Goal: Task Accomplishment & Management: Use online tool/utility

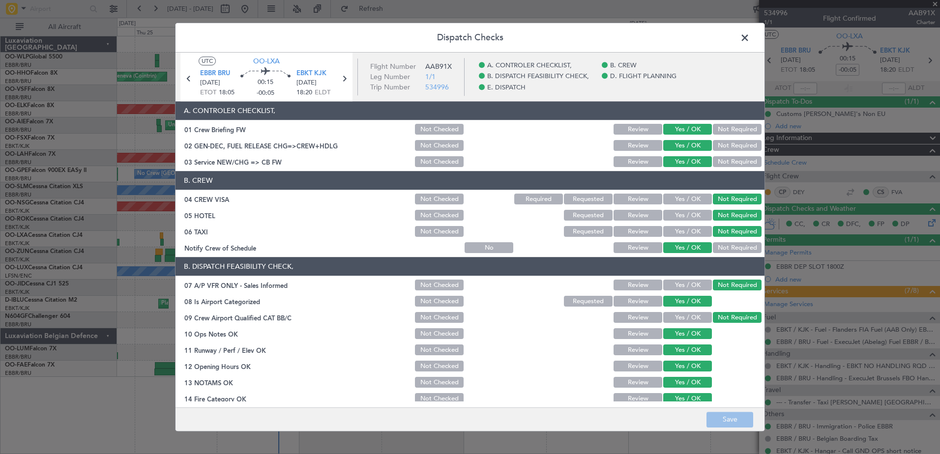
scroll to position [178, 0]
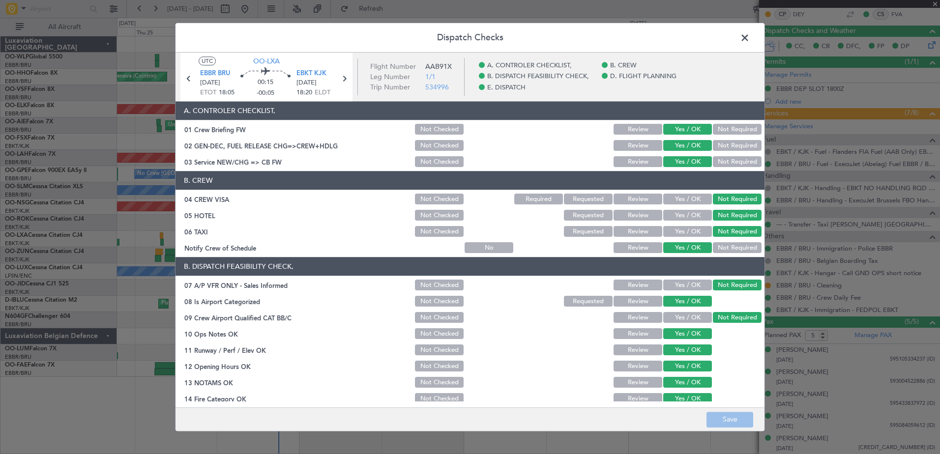
click at [749, 37] on span at bounding box center [749, 40] width 0 height 20
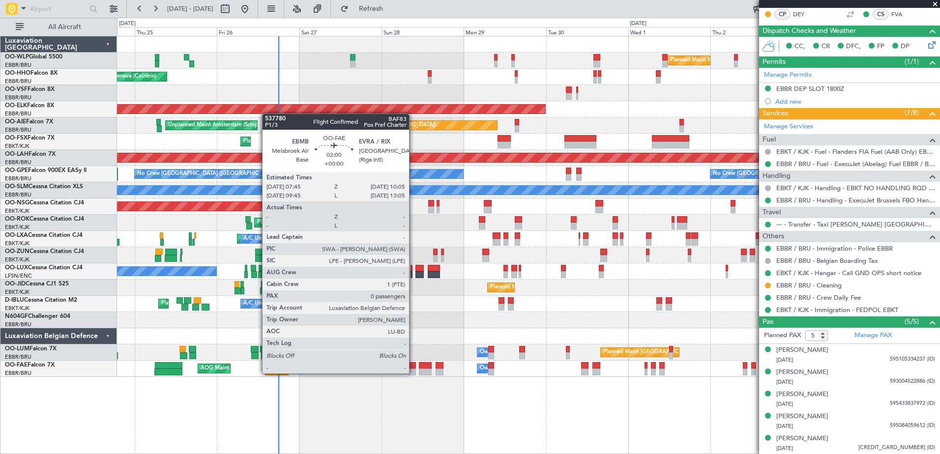
click at [413, 372] on div at bounding box center [411, 372] width 8 height 7
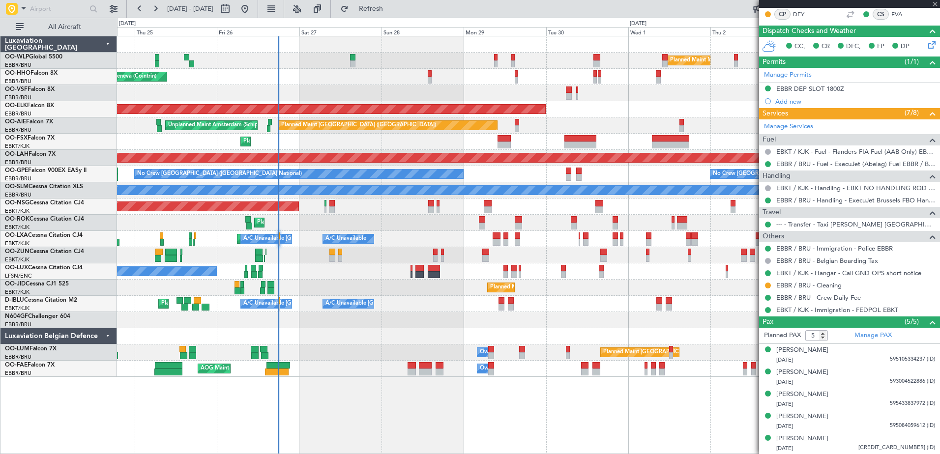
type input "0"
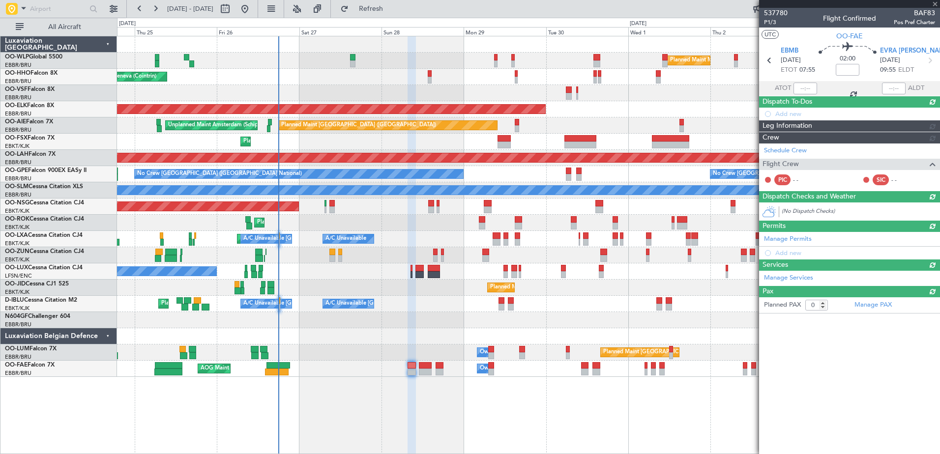
scroll to position [0, 0]
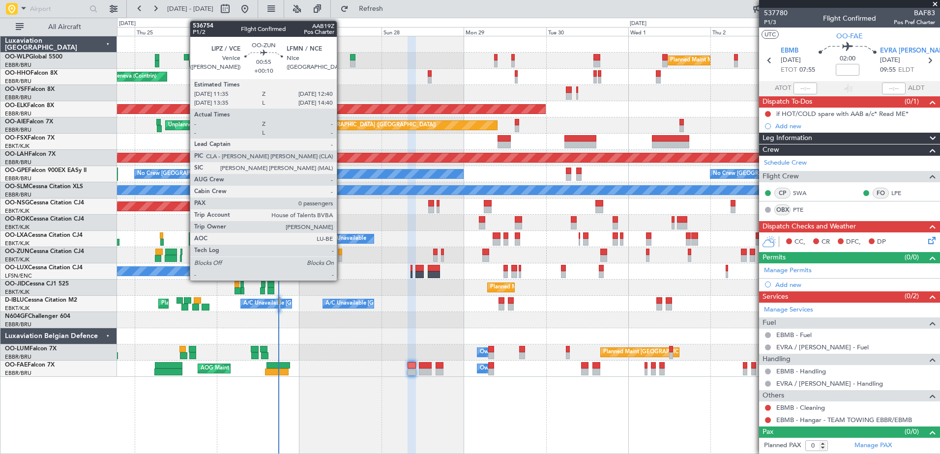
click at [341, 259] on div at bounding box center [340, 258] width 4 height 7
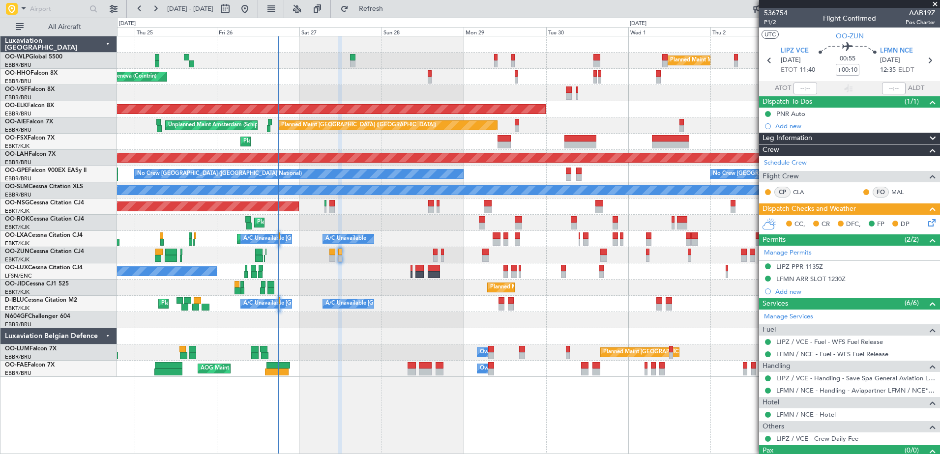
click at [926, 223] on icon at bounding box center [930, 221] width 8 height 8
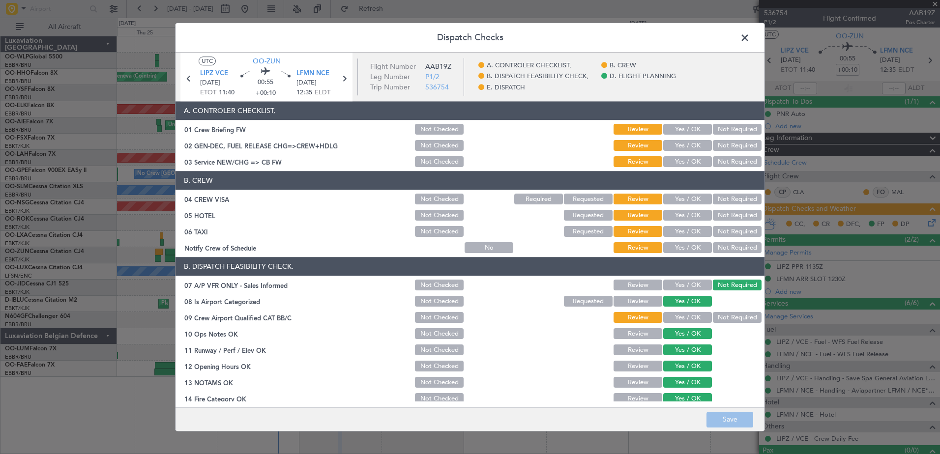
click at [683, 246] on button "Yes / OK" at bounding box center [687, 248] width 49 height 11
click at [716, 230] on button "Not Required" at bounding box center [737, 232] width 49 height 11
drag, startPoint x: 721, startPoint y: 215, endPoint x: 720, endPoint y: 202, distance: 12.9
click at [721, 213] on button "Not Required" at bounding box center [737, 215] width 49 height 11
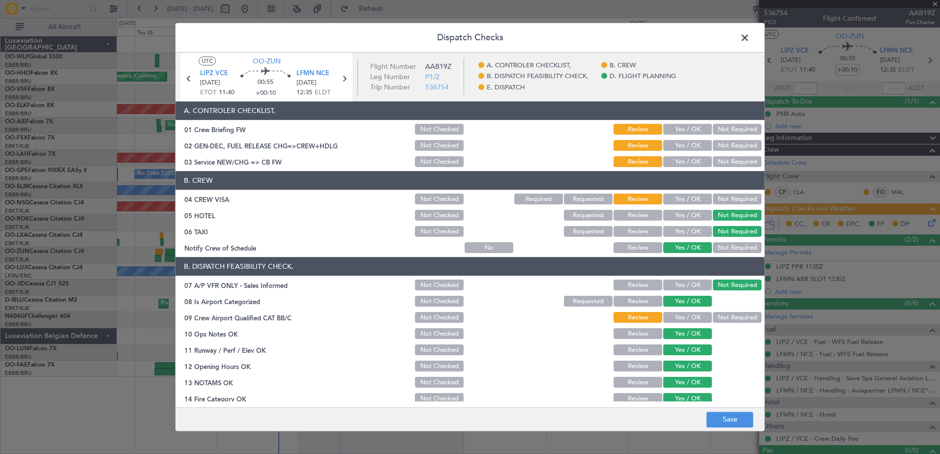
click at [720, 197] on button "Not Required" at bounding box center [737, 199] width 49 height 11
click at [692, 163] on button "Yes / OK" at bounding box center [687, 162] width 49 height 11
click at [688, 149] on button "Yes / OK" at bounding box center [687, 146] width 49 height 11
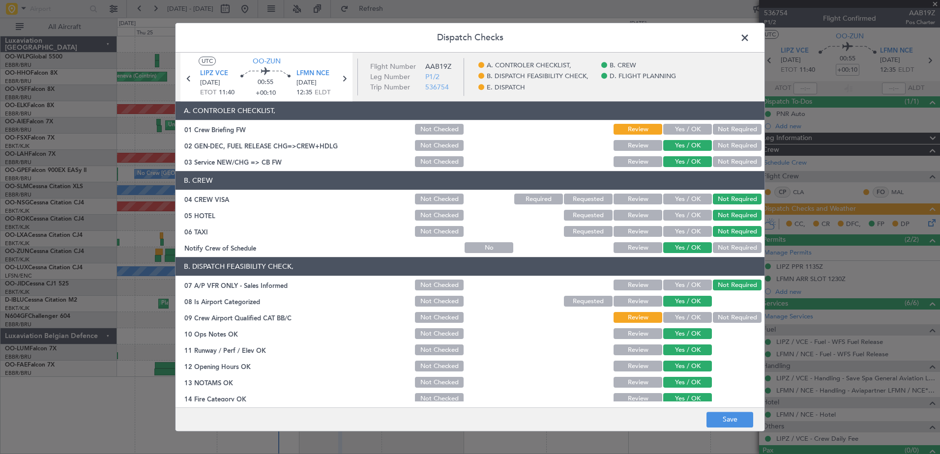
click at [690, 132] on button "Yes / OK" at bounding box center [687, 129] width 49 height 11
click at [723, 320] on button "Not Required" at bounding box center [737, 318] width 49 height 11
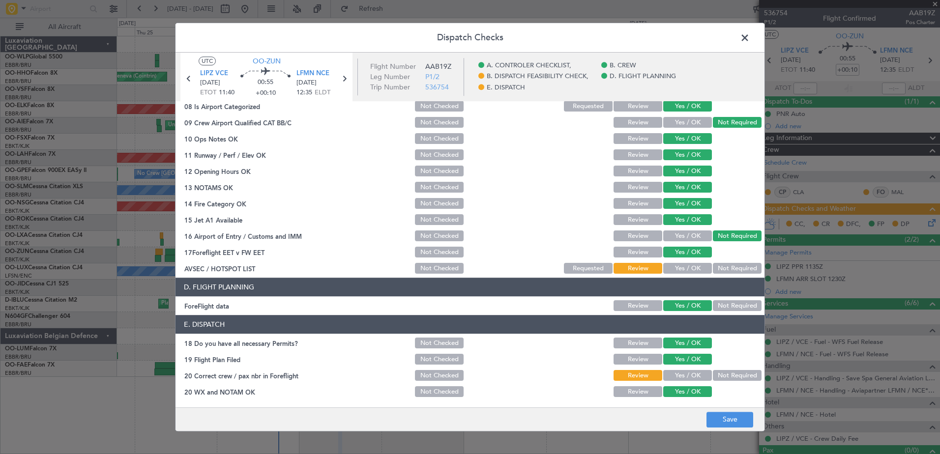
click at [690, 272] on button "Yes / OK" at bounding box center [687, 268] width 49 height 11
click at [686, 378] on button "Yes / OK" at bounding box center [687, 376] width 49 height 11
click at [719, 428] on footer "Save" at bounding box center [469, 419] width 589 height 24
click at [726, 423] on button "Save" at bounding box center [729, 420] width 47 height 16
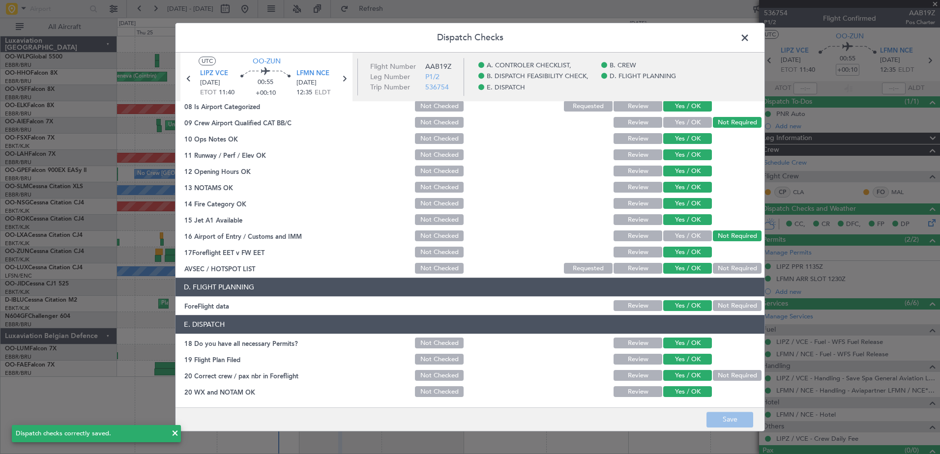
click at [749, 39] on span at bounding box center [749, 40] width 0 height 20
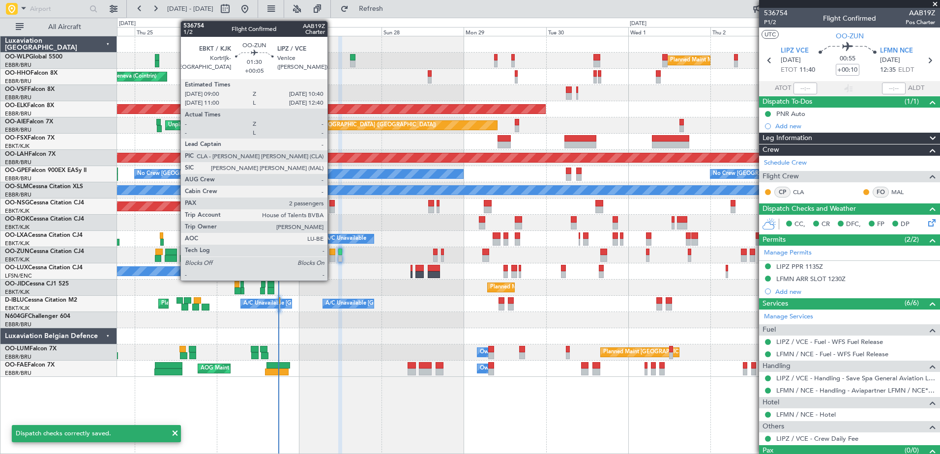
click at [332, 256] on div at bounding box center [332, 258] width 6 height 7
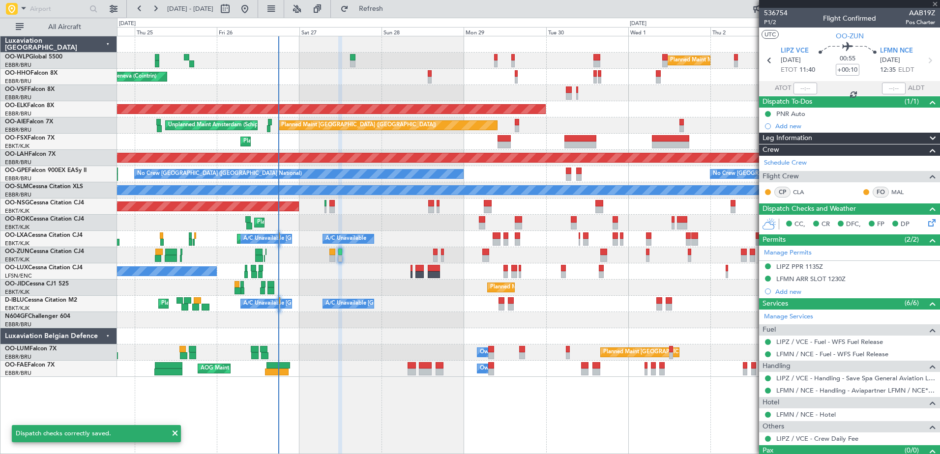
type input "+00:05"
type input "2"
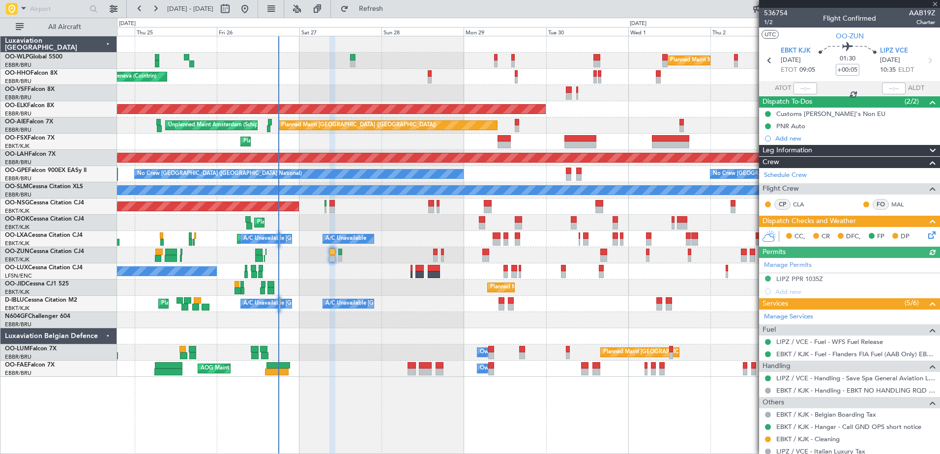
click at [926, 231] on icon at bounding box center [930, 233] width 8 height 8
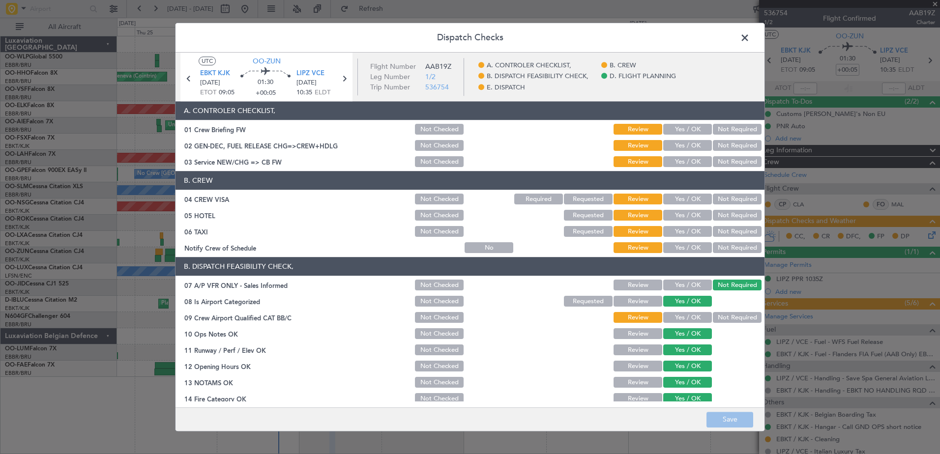
click at [681, 249] on button "Yes / OK" at bounding box center [687, 248] width 49 height 11
click at [718, 230] on button "Not Required" at bounding box center [737, 232] width 49 height 11
drag, startPoint x: 726, startPoint y: 216, endPoint x: 725, endPoint y: 204, distance: 11.3
click at [726, 215] on button "Not Required" at bounding box center [737, 215] width 49 height 11
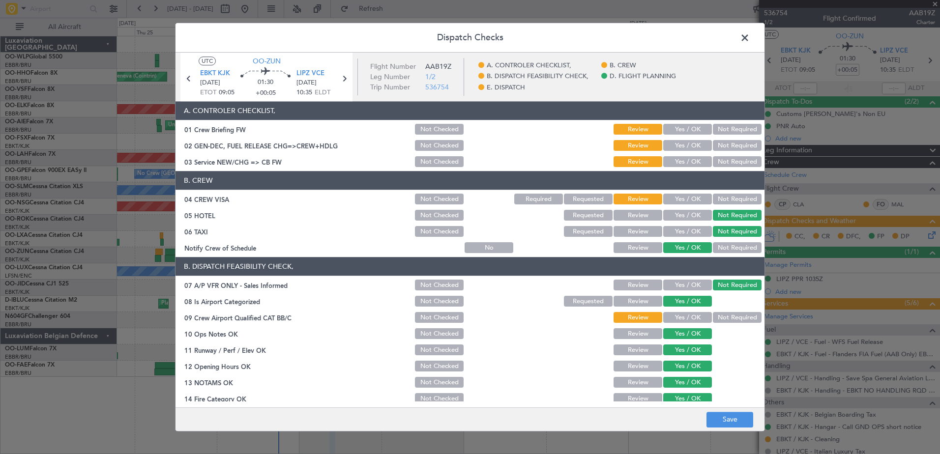
click at [727, 199] on button "Not Required" at bounding box center [737, 199] width 49 height 11
click at [691, 159] on button "Yes / OK" at bounding box center [687, 162] width 49 height 11
click at [693, 148] on button "Yes / OK" at bounding box center [687, 146] width 49 height 11
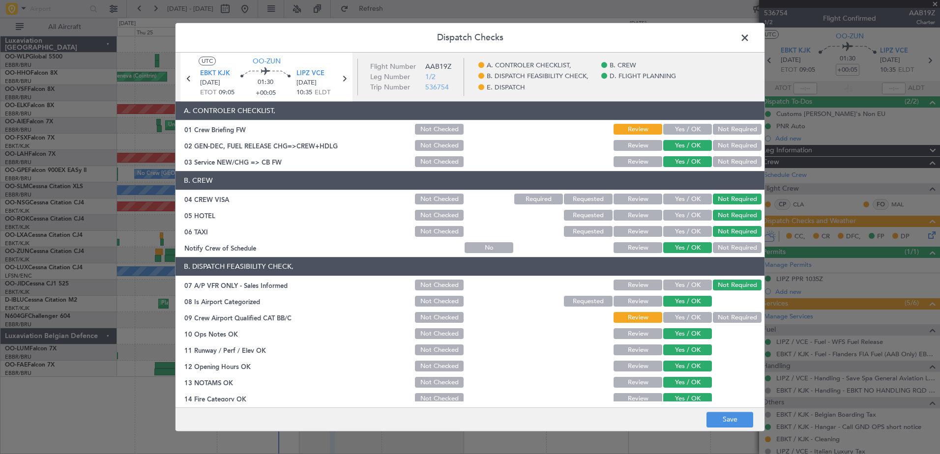
click at [693, 132] on button "Yes / OK" at bounding box center [687, 129] width 49 height 11
click at [722, 319] on button "Not Required" at bounding box center [737, 318] width 49 height 11
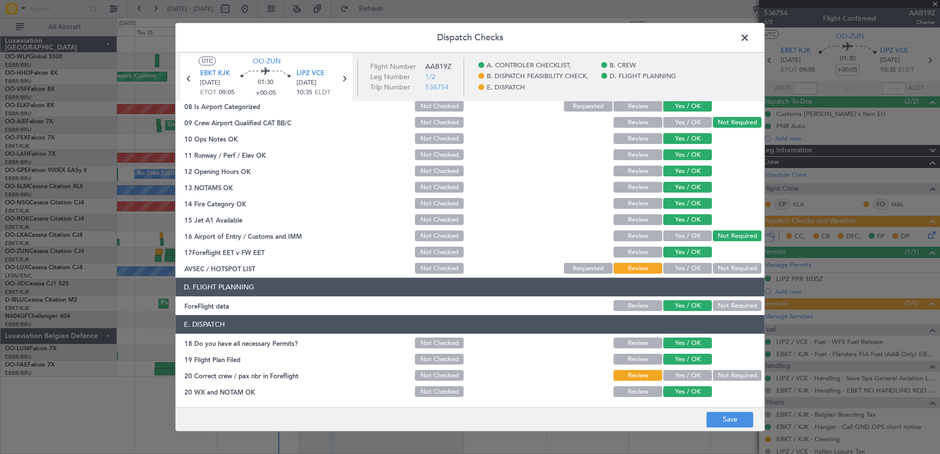
click at [678, 268] on button "Yes / OK" at bounding box center [687, 268] width 49 height 11
click at [676, 388] on button "Yes / OK" at bounding box center [687, 392] width 49 height 11
click at [686, 379] on button "Yes / OK" at bounding box center [687, 376] width 49 height 11
click at [722, 421] on button "Save" at bounding box center [729, 420] width 47 height 16
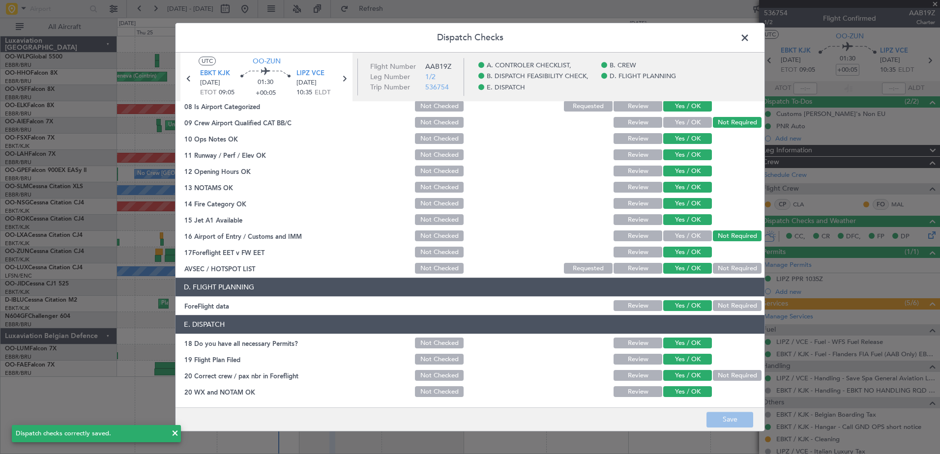
click at [749, 37] on span at bounding box center [749, 40] width 0 height 20
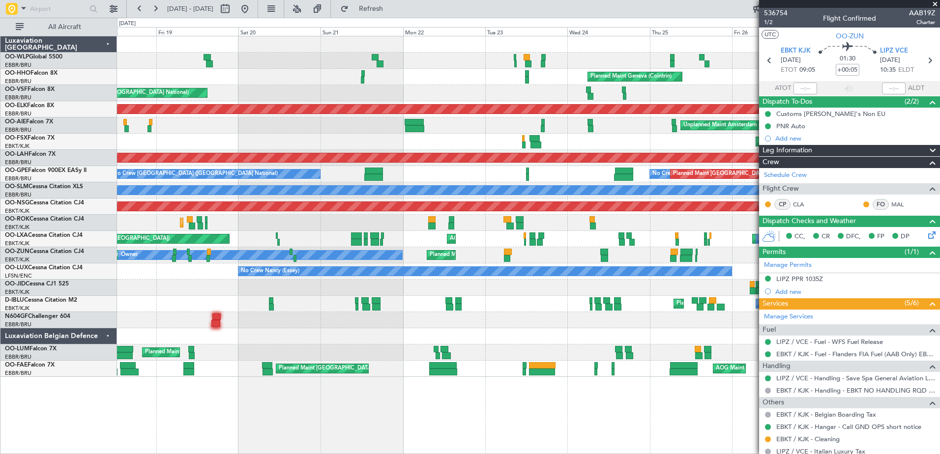
scroll to position [87, 0]
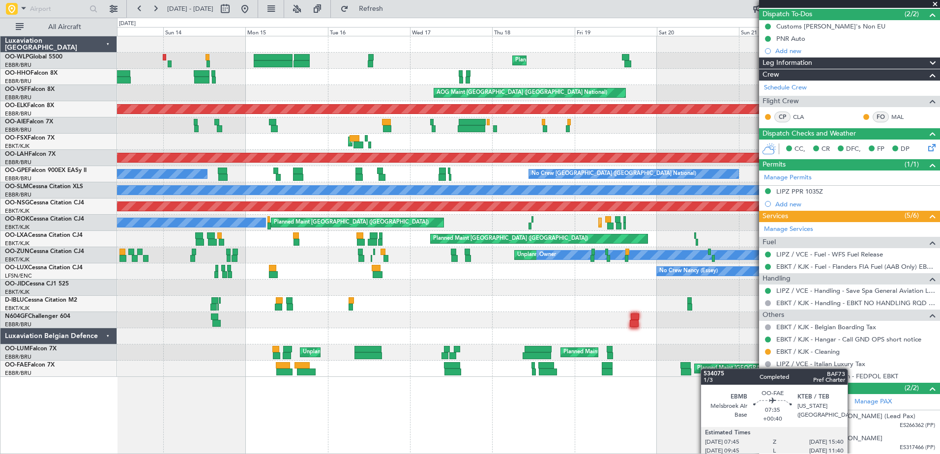
click at [912, 385] on fb-app "17 Sep 2025 - 27 Sep 2025 Refresh Quick Links All Aircraft Planned Maint Liege …" at bounding box center [470, 230] width 940 height 447
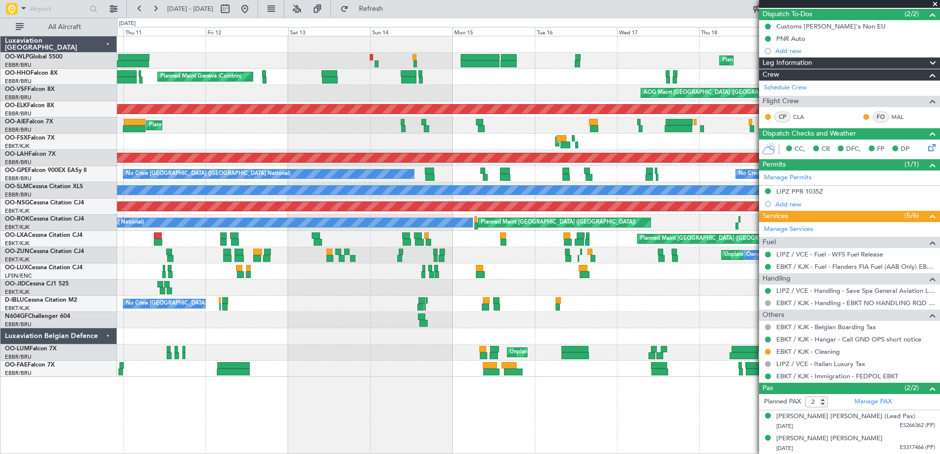
click at [162, 304] on div "Planned Maint Liege Planned Maint Liege Planned Maint Geneva (Cointrin) AOG Mai…" at bounding box center [528, 245] width 823 height 418
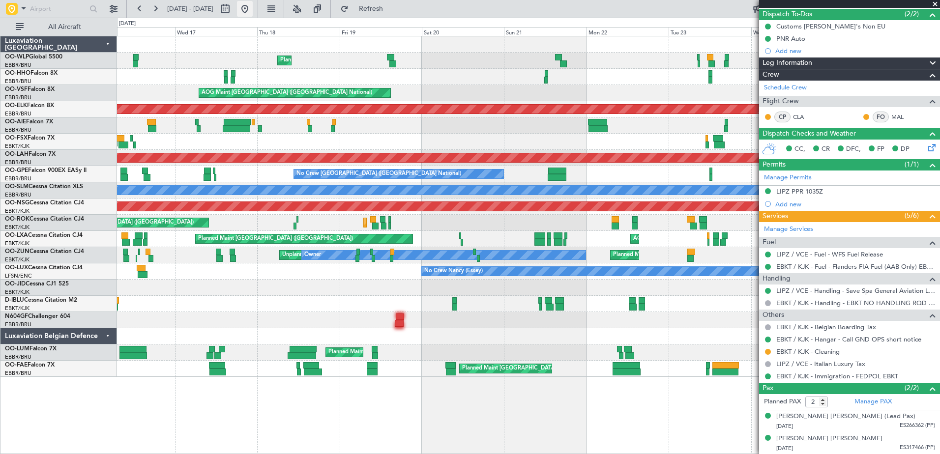
click at [253, 4] on button at bounding box center [245, 9] width 16 height 16
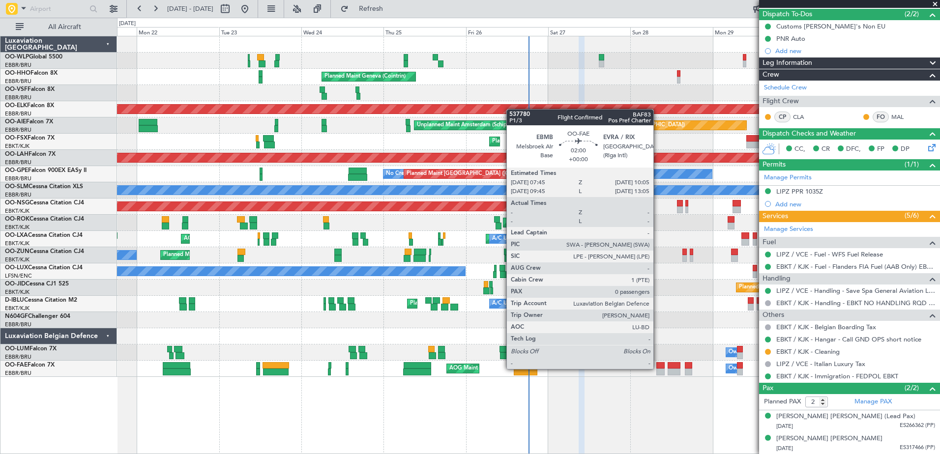
click at [658, 368] on div at bounding box center [660, 365] width 8 height 7
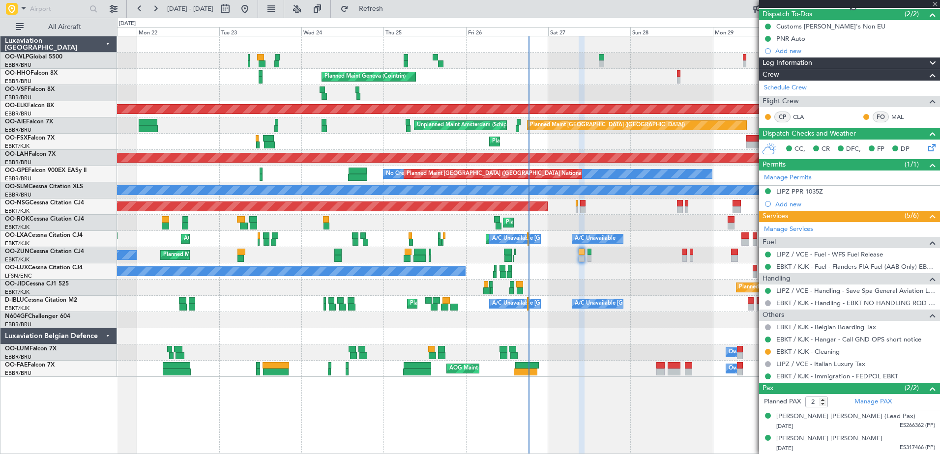
type input "0"
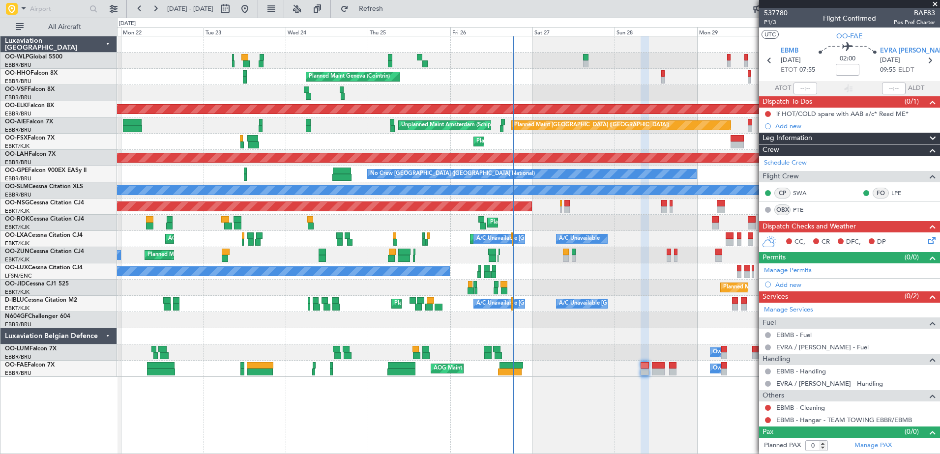
click at [676, 338] on div at bounding box center [528, 336] width 822 height 16
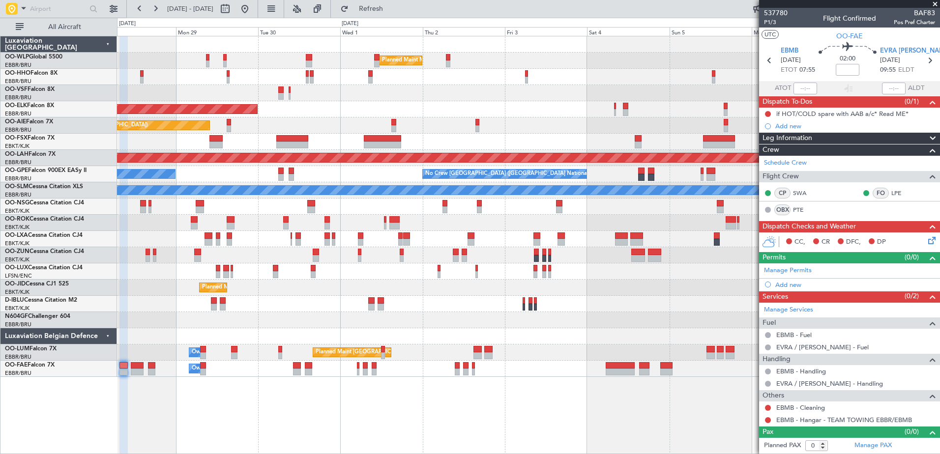
click at [127, 431] on div "Planned Maint Milan (Linate) Planned Maint Kortrijk-Wevelgem Planned Maint Lond…" at bounding box center [528, 245] width 823 height 418
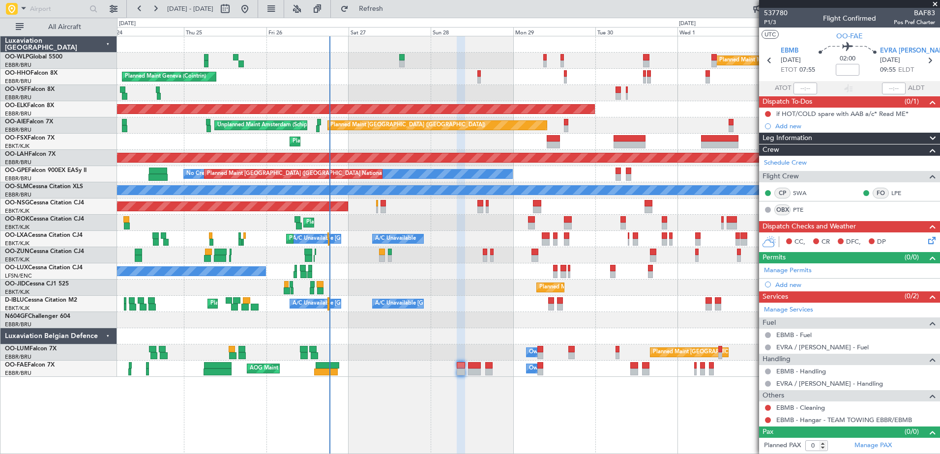
click at [508, 390] on div "Planned Maint Milan (Linate) Planned Maint Geneva (Cointrin) Planned Maint Kort…" at bounding box center [528, 245] width 823 height 418
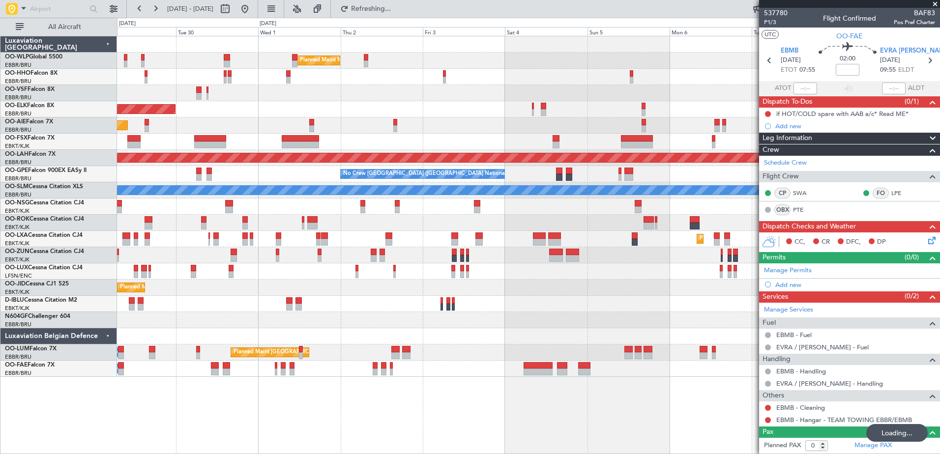
click at [210, 365] on div "Planned Maint Milan (Linate) Planned Maint Kortrijk-Wevelgem Planned Maint Lond…" at bounding box center [528, 245] width 823 height 418
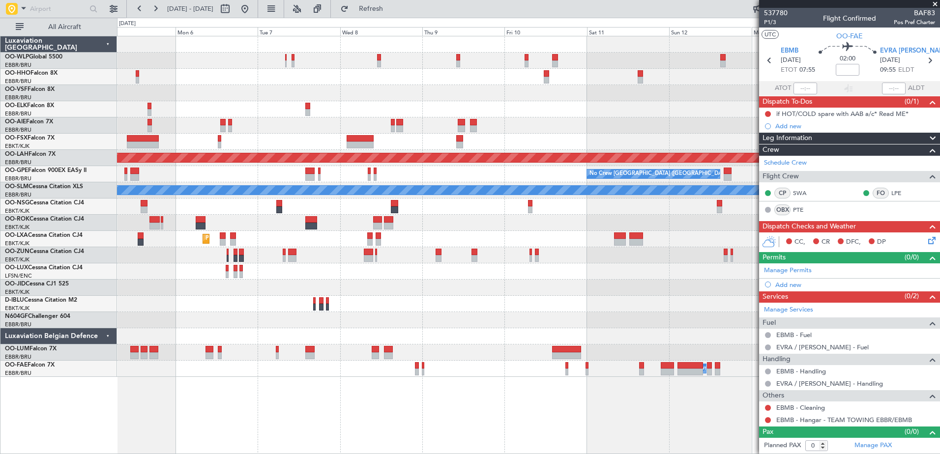
click at [177, 366] on div "Owner Melsbroek Air Base Planned Maint Brussels (Brussels National)" at bounding box center [528, 369] width 822 height 16
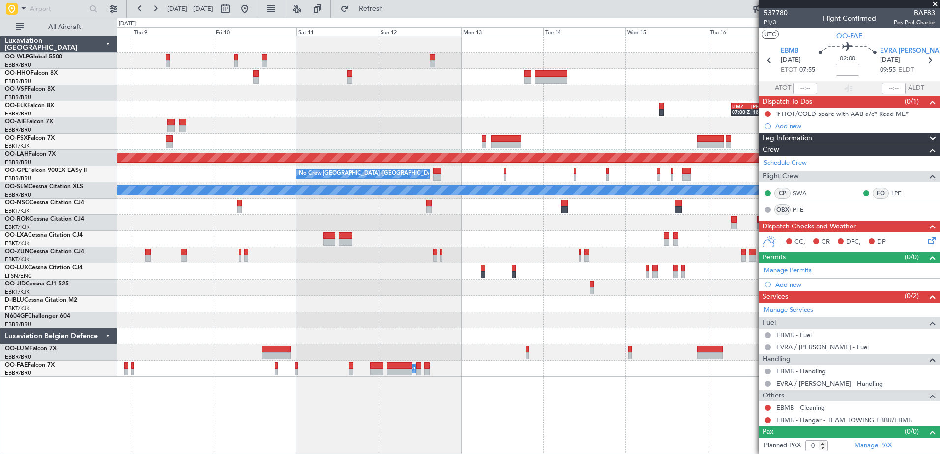
click at [343, 298] on div "LIMZ 07:00 Z KAUS 18:35 Z Planned Maint Alton-st Louis (St Louis Regl) No Crew …" at bounding box center [528, 206] width 822 height 341
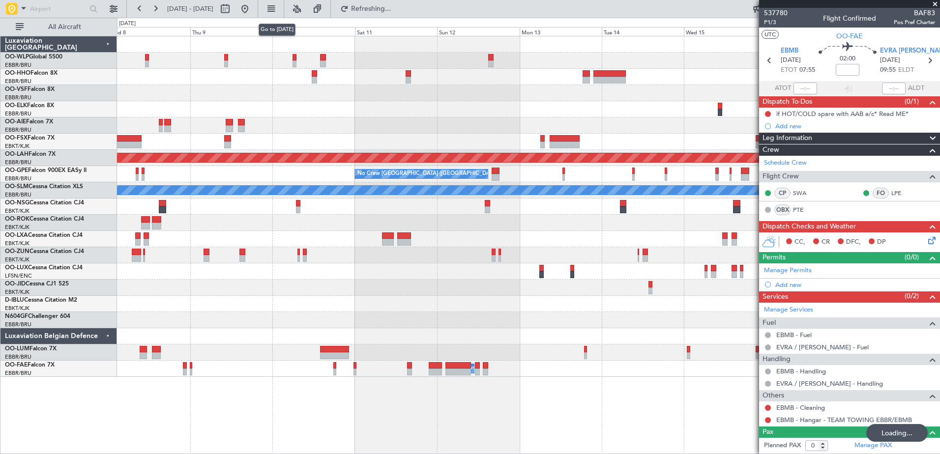
click at [253, 5] on button at bounding box center [245, 9] width 16 height 16
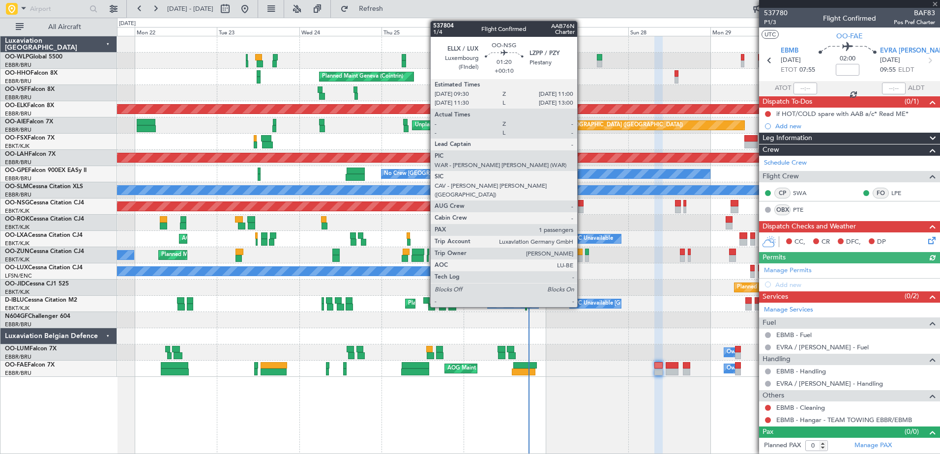
click at [581, 207] on div at bounding box center [580, 209] width 5 height 7
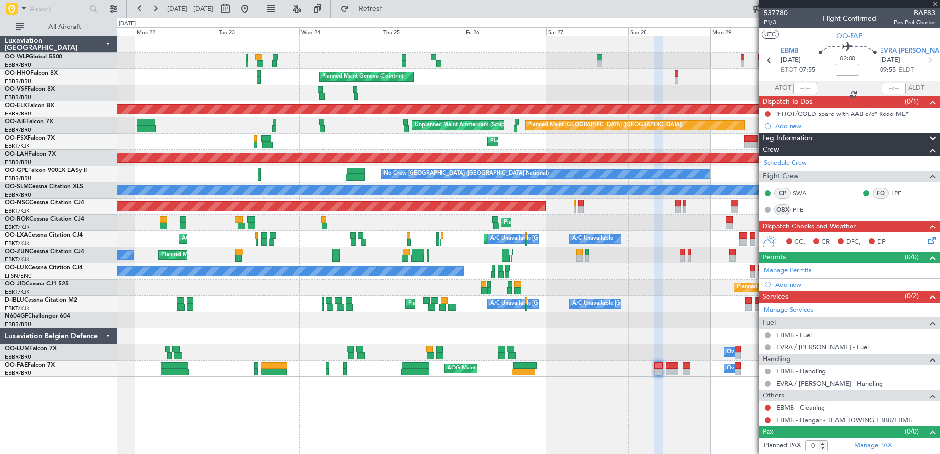
type input "+00:10"
type input "1"
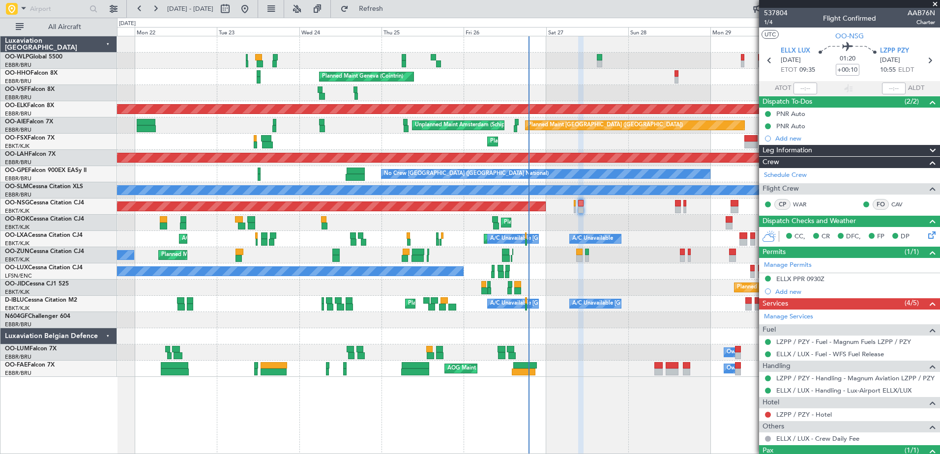
scroll to position [40, 0]
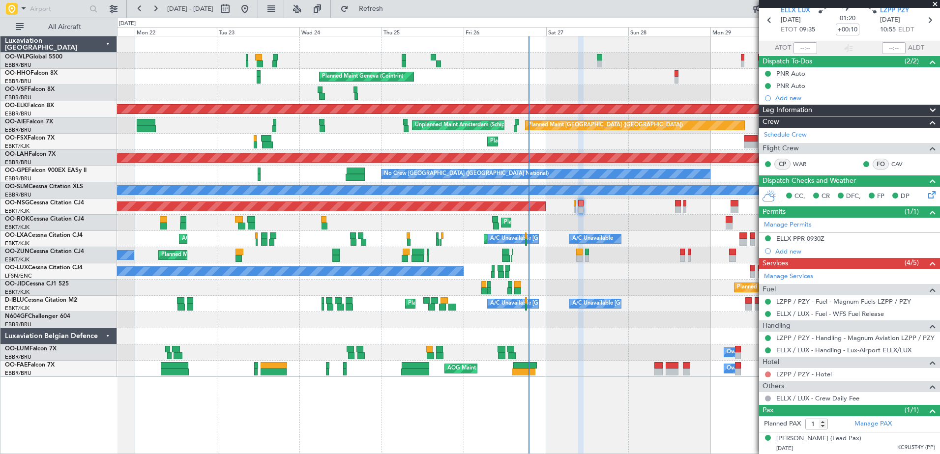
click at [769, 375] on button at bounding box center [768, 375] width 6 height 6
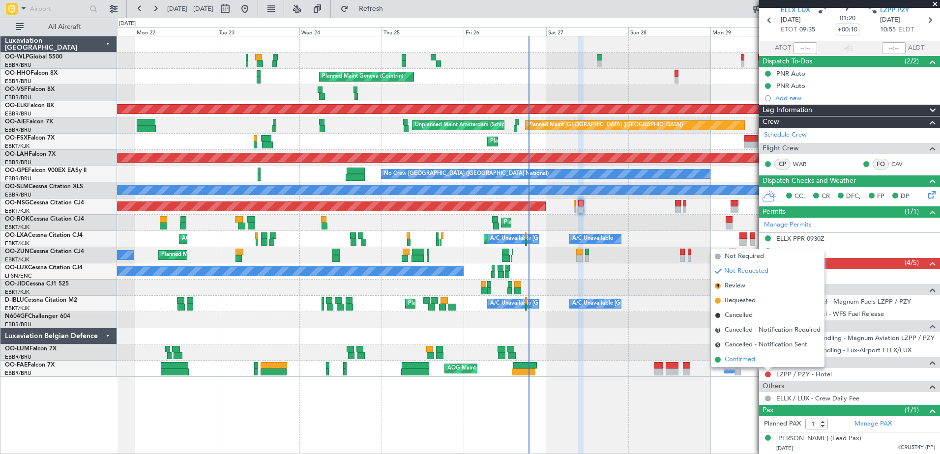
click at [744, 359] on span "Confirmed" at bounding box center [739, 360] width 30 height 10
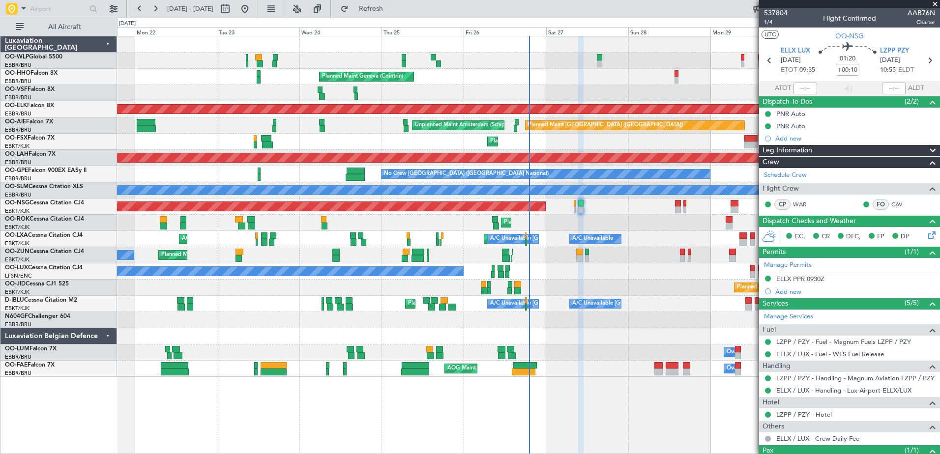
scroll to position [40, 0]
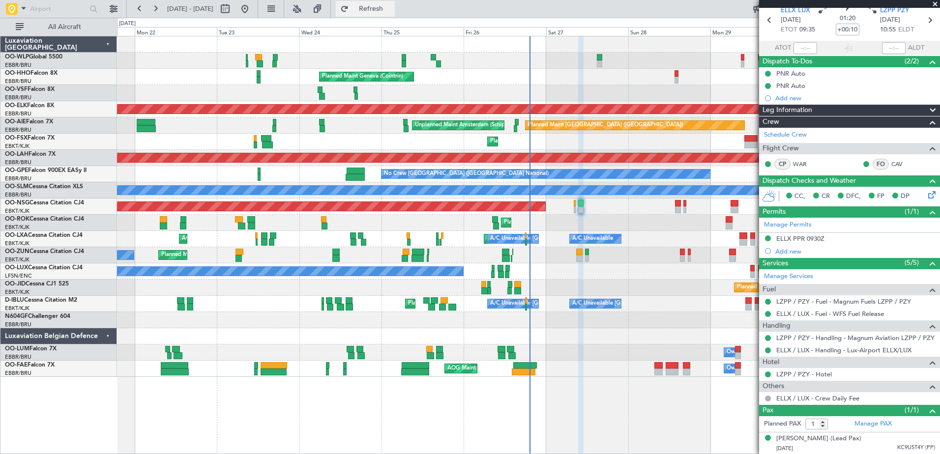
drag, startPoint x: 0, startPoint y: 0, endPoint x: 404, endPoint y: 11, distance: 404.6
click at [392, 11] on span "Refresh" at bounding box center [370, 8] width 41 height 7
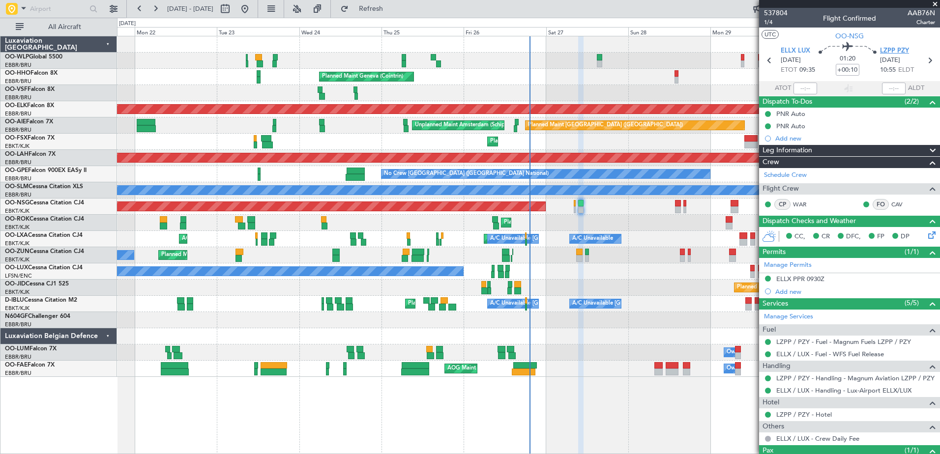
click at [888, 50] on span "LZPP PZY" at bounding box center [894, 51] width 29 height 10
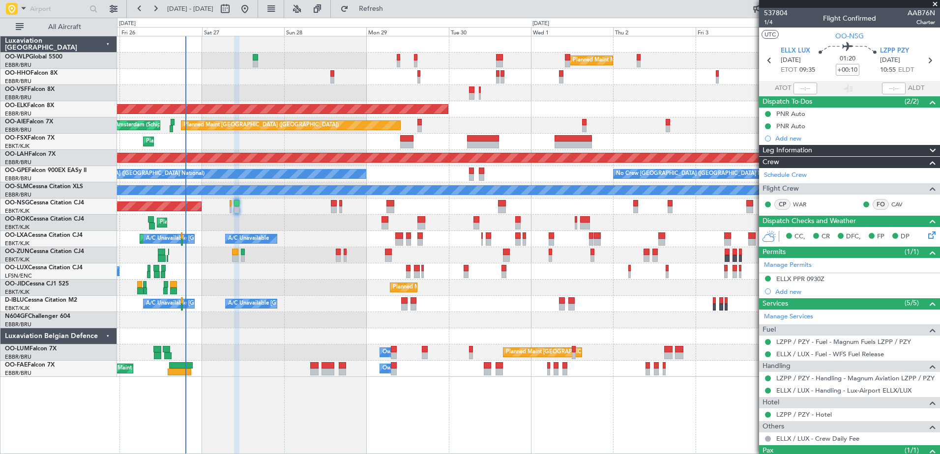
click at [503, 177] on div "Planned Maint [GEOGRAPHIC_DATA] ([GEOGRAPHIC_DATA] National) No Crew [GEOGRAPHI…" at bounding box center [528, 174] width 822 height 16
click at [39, 8] on input "text" at bounding box center [58, 8] width 57 height 15
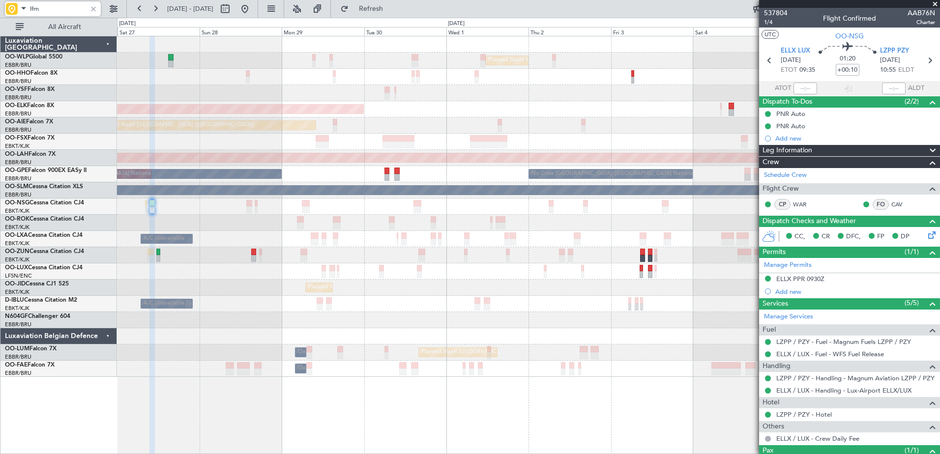
type input "lfmn"
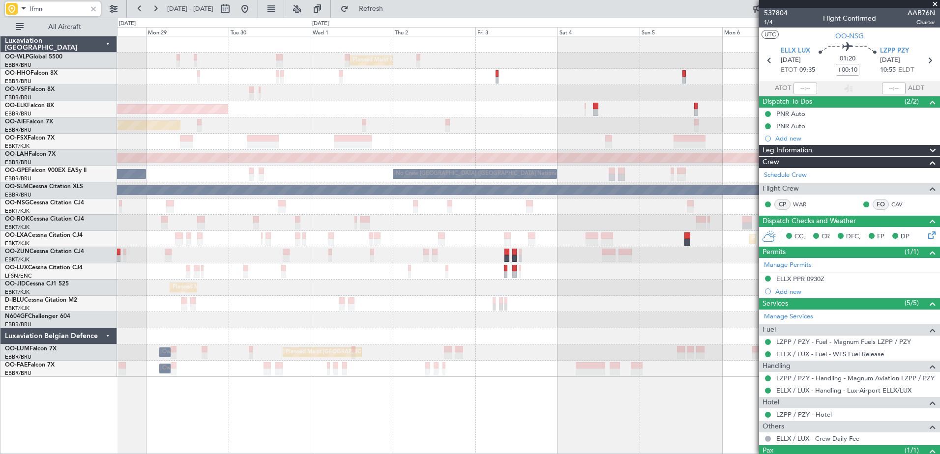
click at [262, 264] on div at bounding box center [528, 271] width 822 height 16
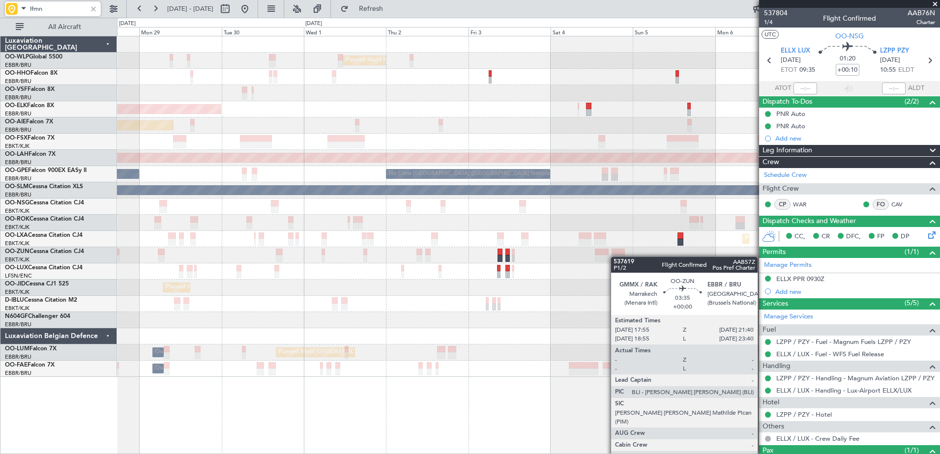
click at [615, 257] on div at bounding box center [617, 258] width 13 height 7
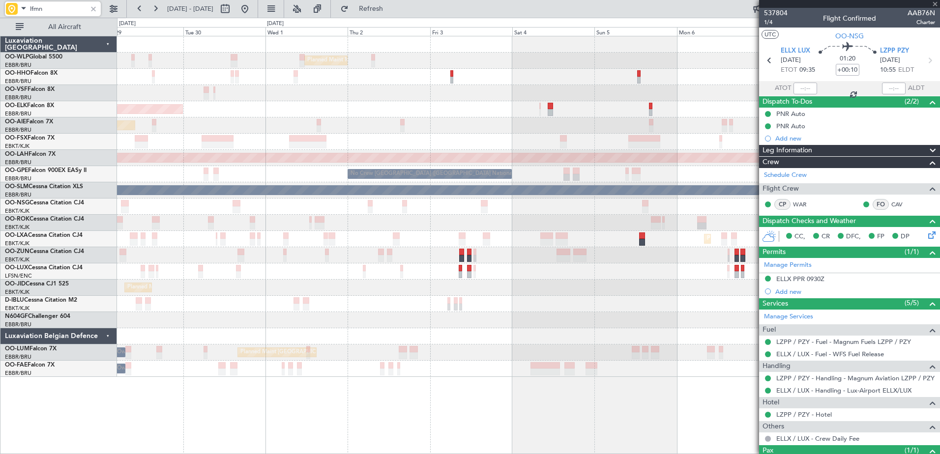
click at [586, 221] on div "Planned Maint Milan (Linate) Planned Maint [GEOGRAPHIC_DATA]-[GEOGRAPHIC_DATA] …" at bounding box center [528, 206] width 822 height 341
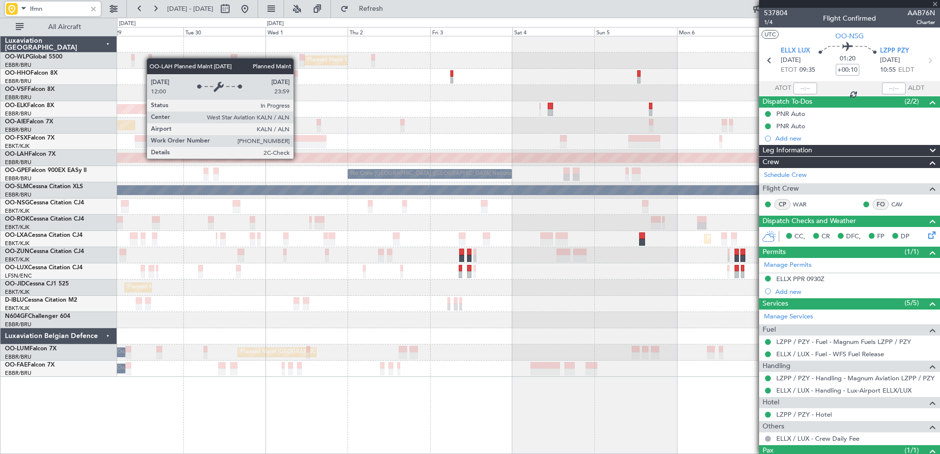
type input "0"
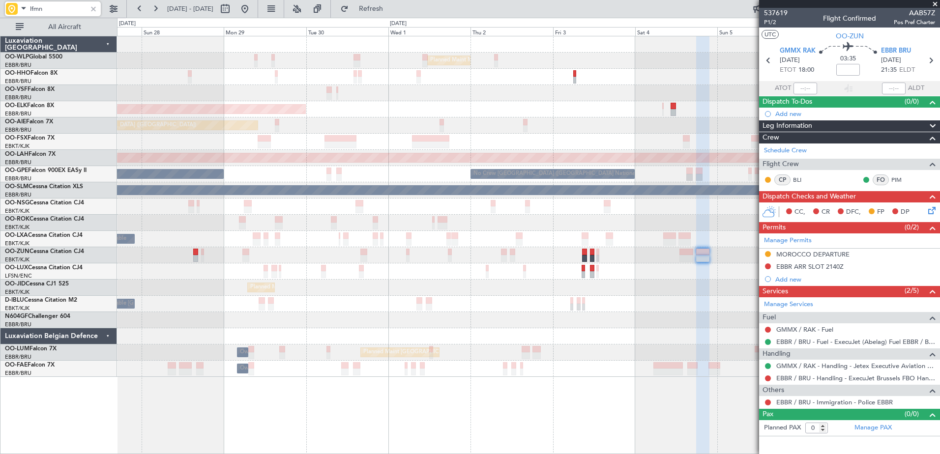
click at [293, 184] on div "Planned Maint Milan (Linate) Planned Maint Geneva ([GEOGRAPHIC_DATA]) Planned M…" at bounding box center [528, 206] width 822 height 341
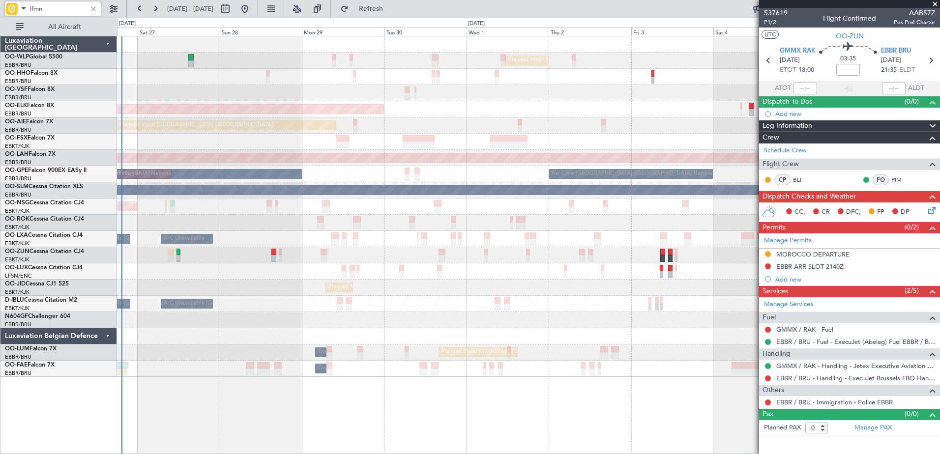
click at [552, 283] on div "Planned Maint Kortrijk-[GEOGRAPHIC_DATA]" at bounding box center [528, 288] width 822 height 16
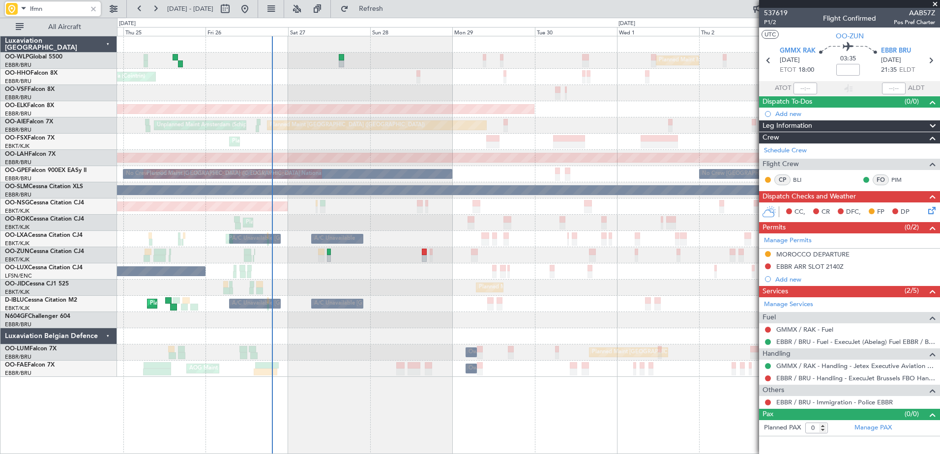
click at [546, 178] on div "No Crew [GEOGRAPHIC_DATA] ([GEOGRAPHIC_DATA] National) No Crew [GEOGRAPHIC_DATA…" at bounding box center [528, 174] width 822 height 16
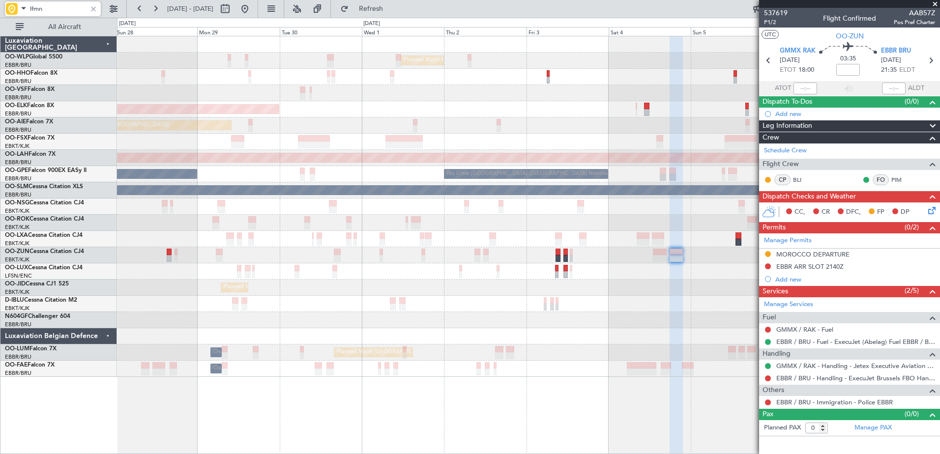
click at [316, 194] on div "Planned Maint Milan (Linate) Planned Maint [GEOGRAPHIC_DATA]-[GEOGRAPHIC_DATA] …" at bounding box center [528, 206] width 822 height 341
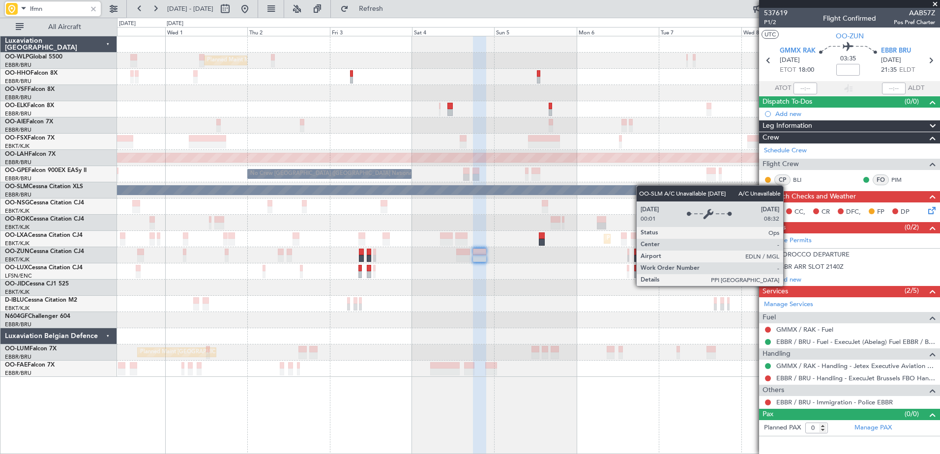
click at [476, 190] on div "A/C Unavailable [GEOGRAPHIC_DATA]" at bounding box center [528, 190] width 822 height 16
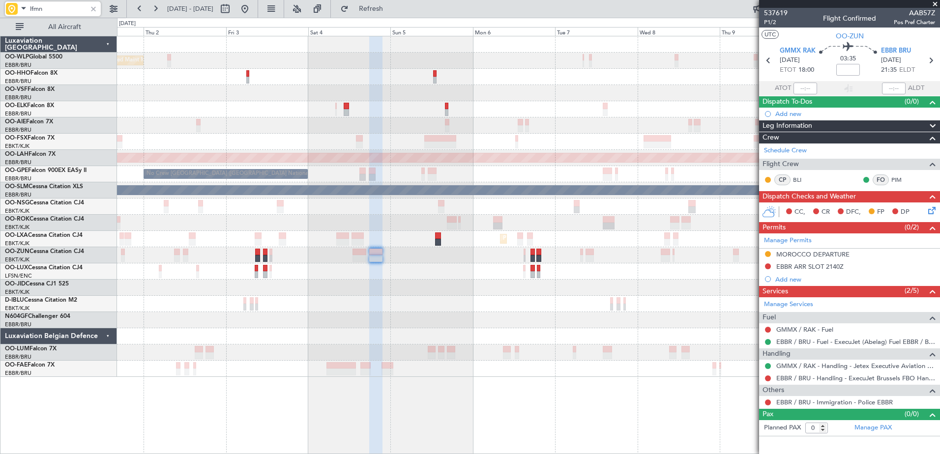
click at [479, 175] on div "No Crew [GEOGRAPHIC_DATA] ([GEOGRAPHIC_DATA] National) No Crew [GEOGRAPHIC_DATA…" at bounding box center [528, 174] width 822 height 16
type input "lfmn"
click at [93, 12] on div at bounding box center [93, 8] width 11 height 11
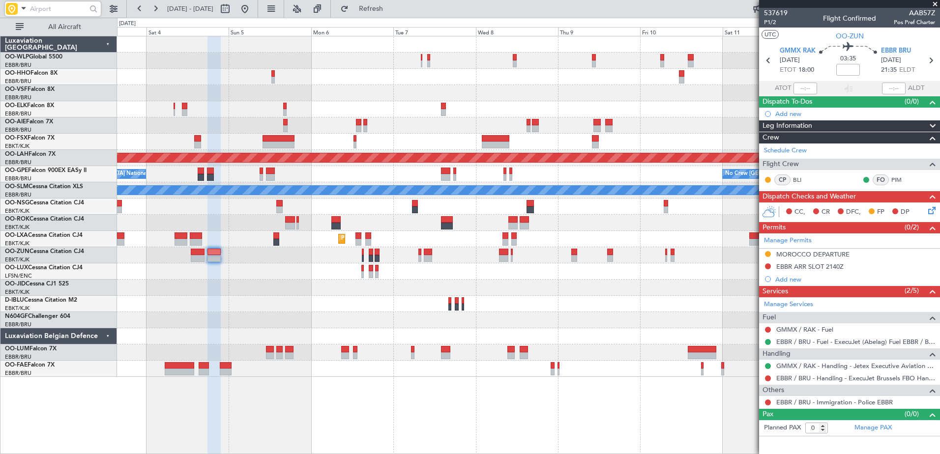
click at [481, 173] on div "No Crew [GEOGRAPHIC_DATA] ([GEOGRAPHIC_DATA] National) No Crew [GEOGRAPHIC_DATA…" at bounding box center [528, 174] width 822 height 16
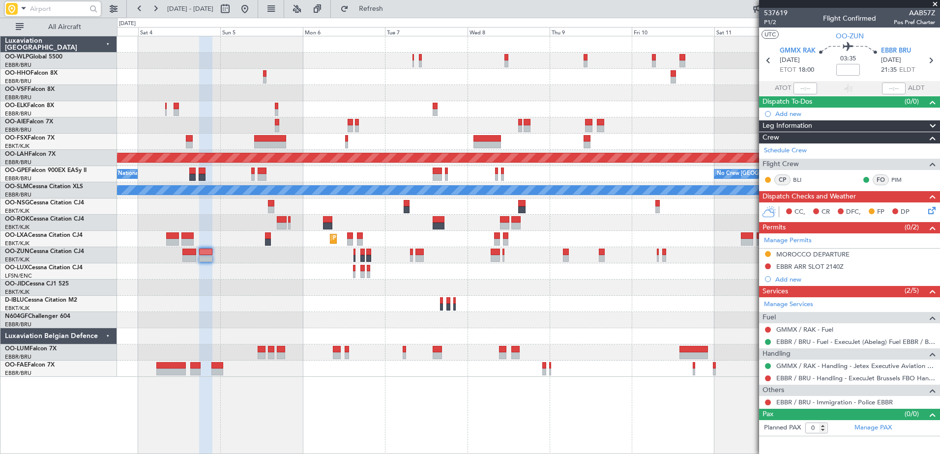
click at [291, 177] on div "No Crew [GEOGRAPHIC_DATA] ([GEOGRAPHIC_DATA] National) No Crew [GEOGRAPHIC_DATA…" at bounding box center [528, 174] width 822 height 16
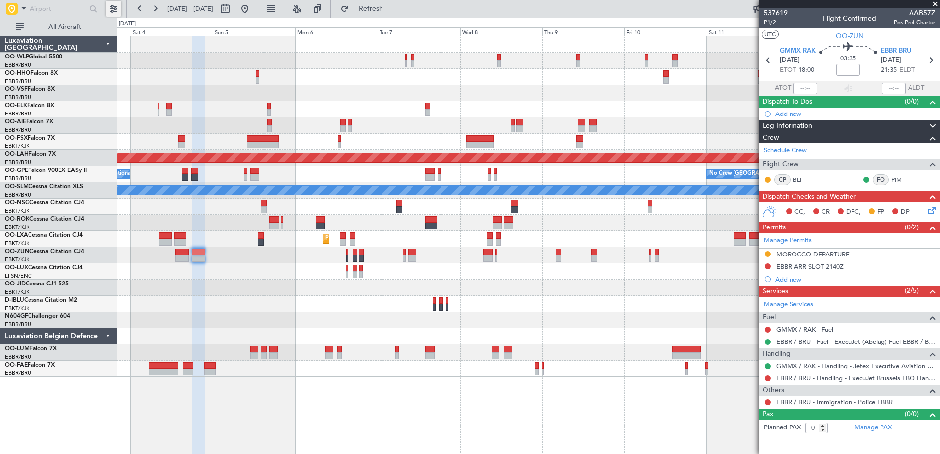
click at [121, 8] on button at bounding box center [114, 9] width 16 height 16
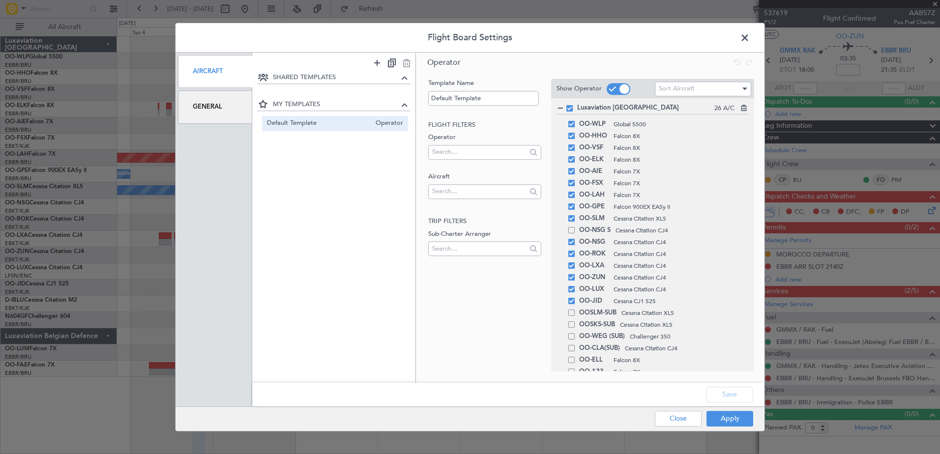
click at [214, 113] on div "General" at bounding box center [215, 106] width 74 height 33
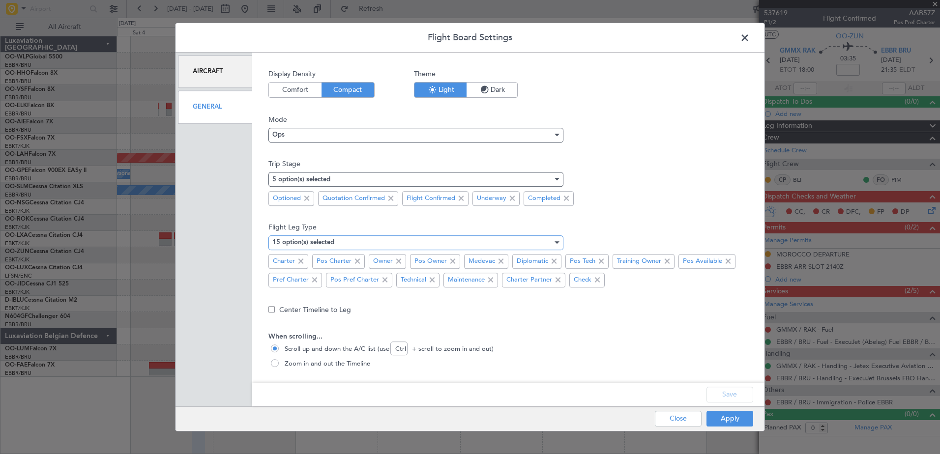
click at [329, 242] on mat-select-trigger "15 option(s) selected" at bounding box center [303, 243] width 62 height 6
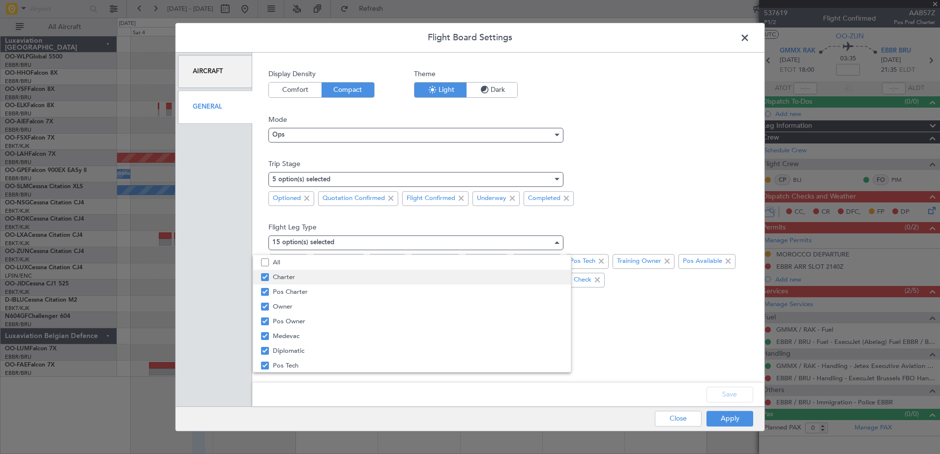
click at [264, 280] on mat-pseudo-checkbox at bounding box center [265, 277] width 8 height 8
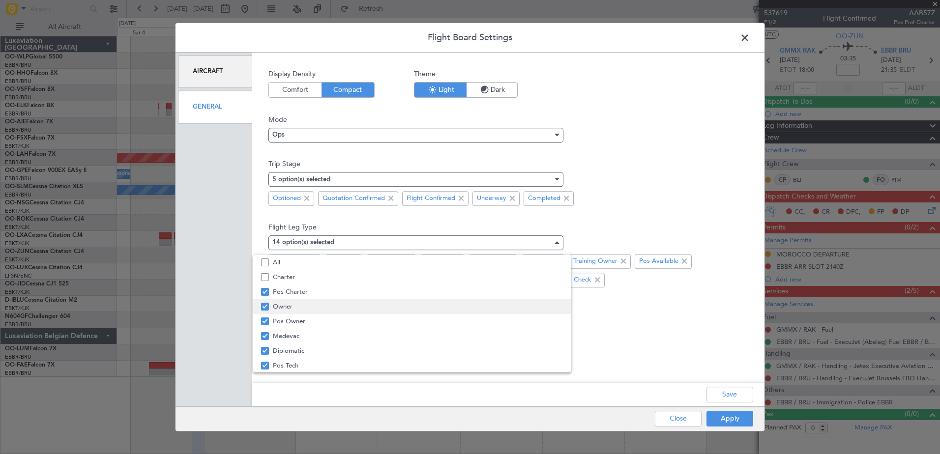
click at [262, 307] on mat-pseudo-checkbox at bounding box center [265, 307] width 8 height 8
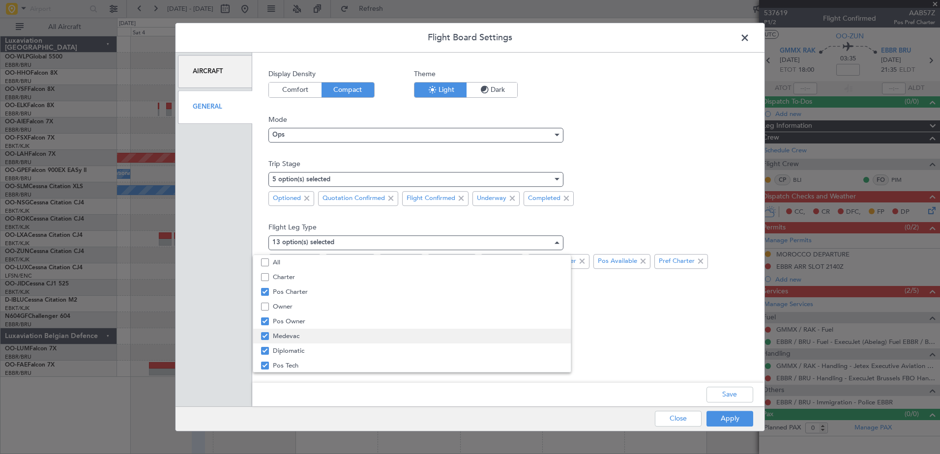
click at [264, 337] on mat-pseudo-checkbox at bounding box center [265, 336] width 8 height 8
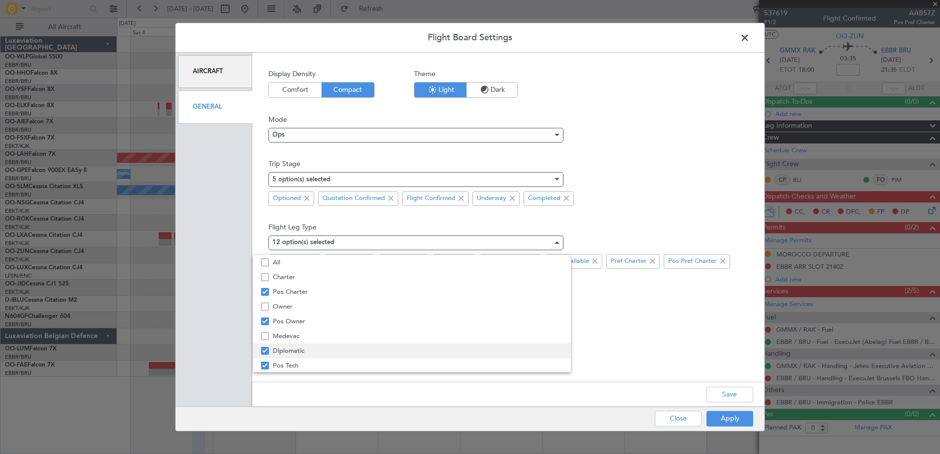
click at [266, 349] on mat-pseudo-checkbox at bounding box center [265, 351] width 8 height 8
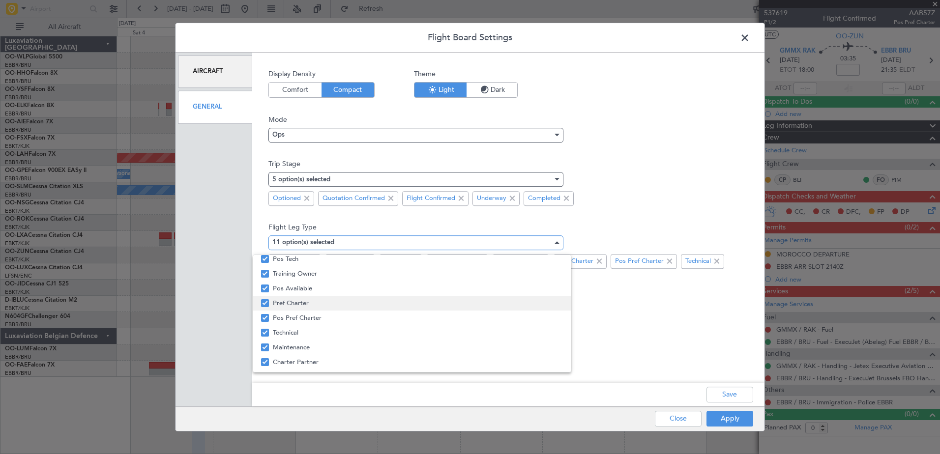
scroll to position [57, 0]
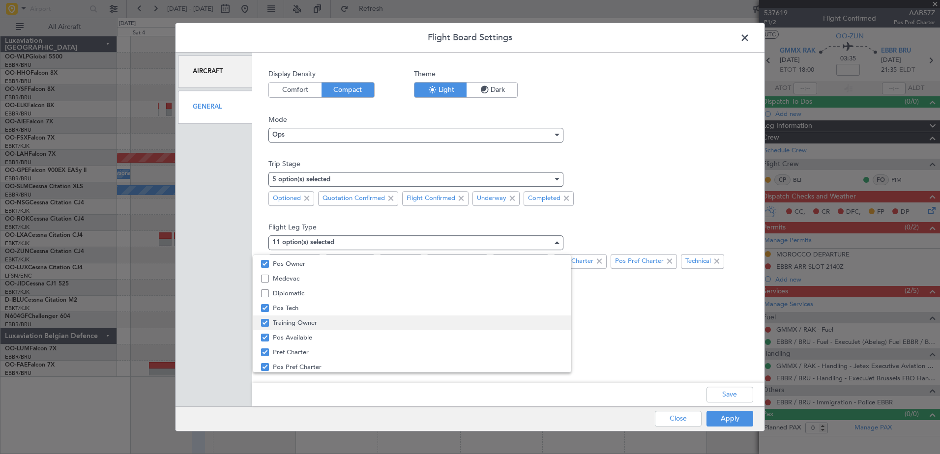
click at [263, 324] on mat-pseudo-checkbox at bounding box center [265, 323] width 8 height 8
click at [268, 353] on mat-pseudo-checkbox at bounding box center [265, 352] width 8 height 8
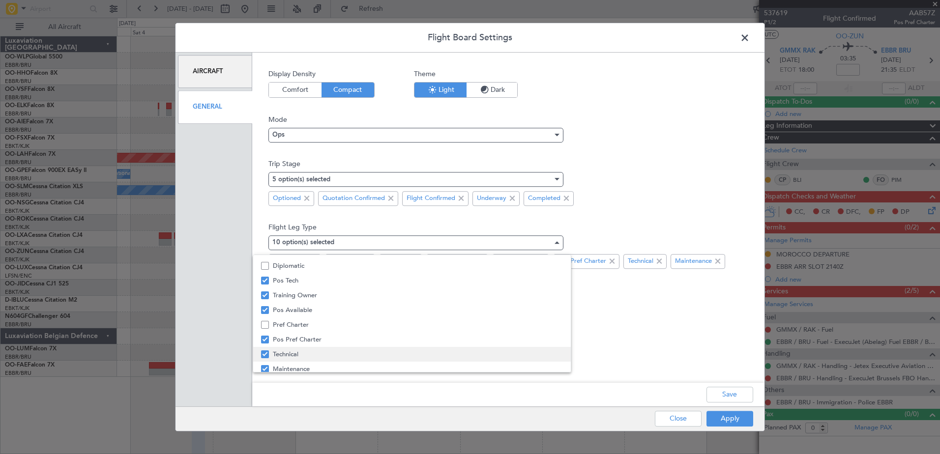
click at [263, 354] on mat-pseudo-checkbox at bounding box center [265, 354] width 8 height 8
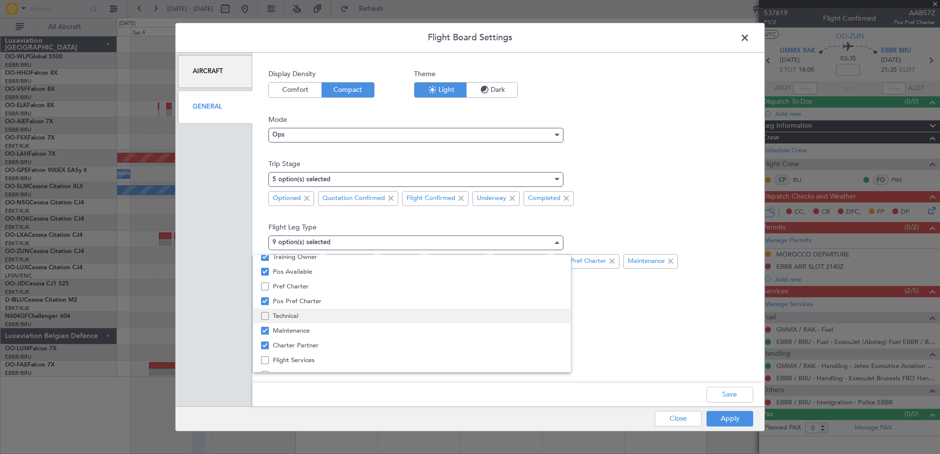
click at [264, 318] on mat-pseudo-checkbox at bounding box center [265, 316] width 8 height 8
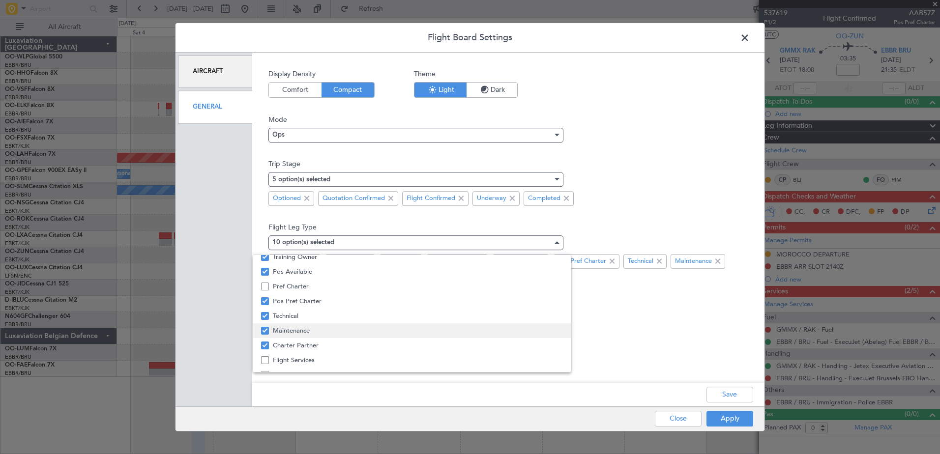
click at [269, 334] on mat-option "Maintenance" at bounding box center [411, 330] width 317 height 15
click at [267, 329] on mat-pseudo-checkbox at bounding box center [265, 326] width 8 height 8
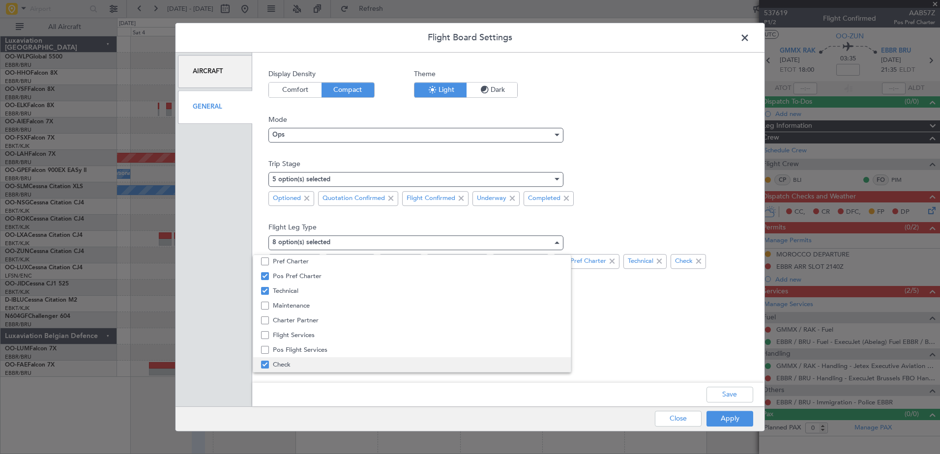
click at [262, 364] on mat-pseudo-checkbox at bounding box center [265, 365] width 8 height 8
click at [265, 363] on mat-pseudo-checkbox at bounding box center [265, 365] width 8 height 8
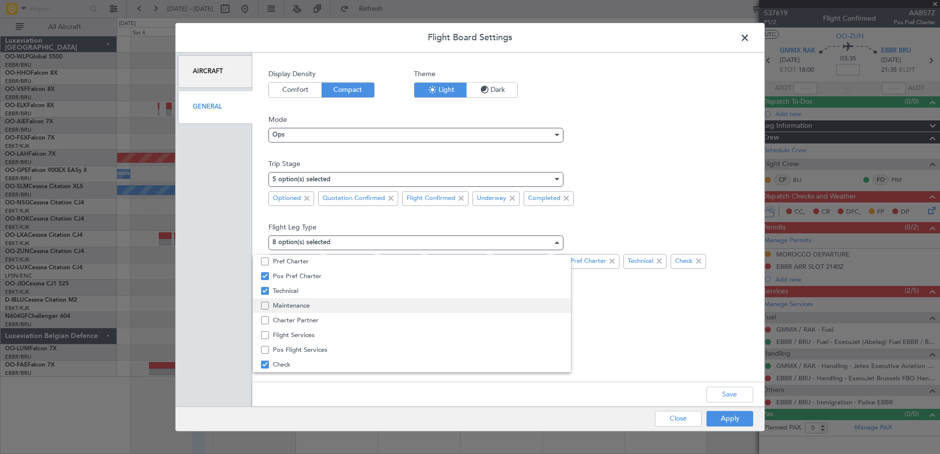
click at [265, 308] on mat-pseudo-checkbox at bounding box center [265, 306] width 8 height 8
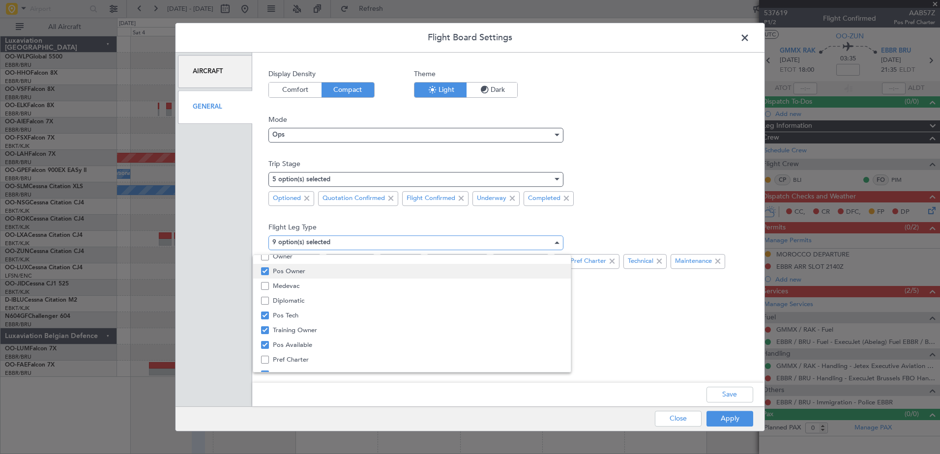
scroll to position [1, 0]
click at [731, 391] on div at bounding box center [470, 227] width 940 height 454
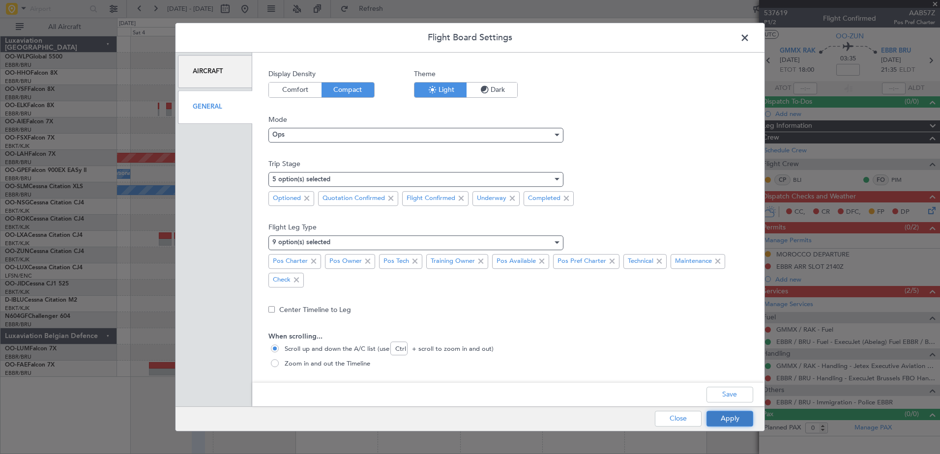
click at [729, 422] on button "Apply" at bounding box center [729, 419] width 47 height 16
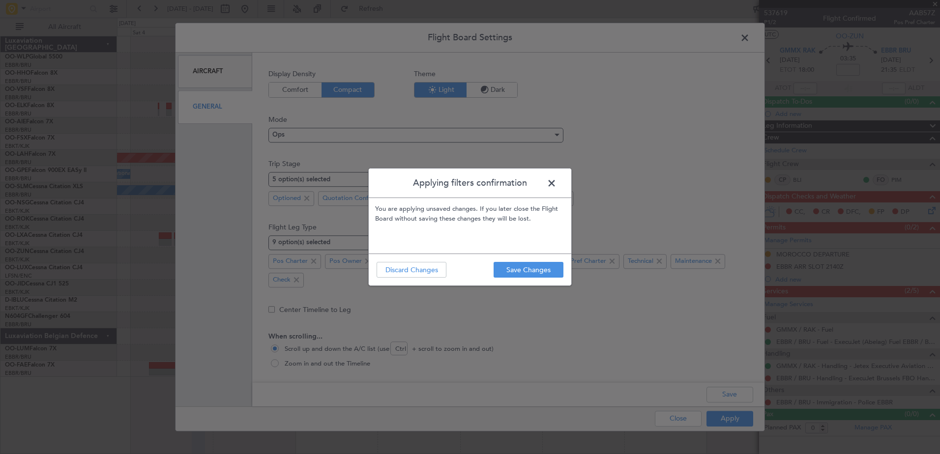
click at [556, 184] on span at bounding box center [556, 186] width 0 height 20
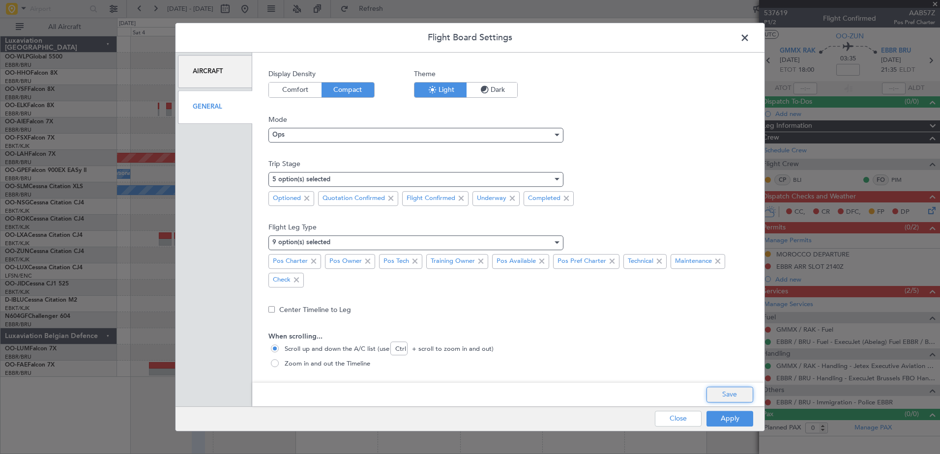
click at [736, 402] on button "Save" at bounding box center [729, 395] width 47 height 16
click at [732, 421] on button "Apply" at bounding box center [729, 419] width 47 height 16
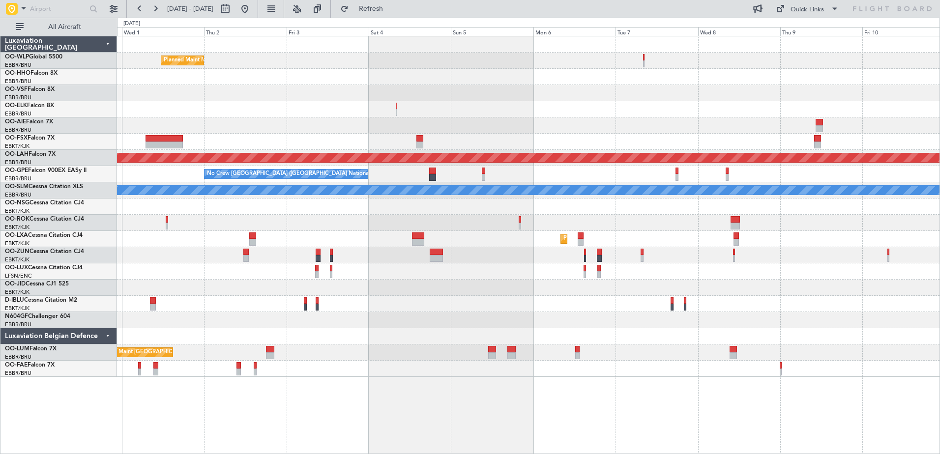
click at [500, 289] on div "Planned Maint Milan (Linate) Planned Maint [GEOGRAPHIC_DATA]-[GEOGRAPHIC_DATA] …" at bounding box center [528, 206] width 822 height 341
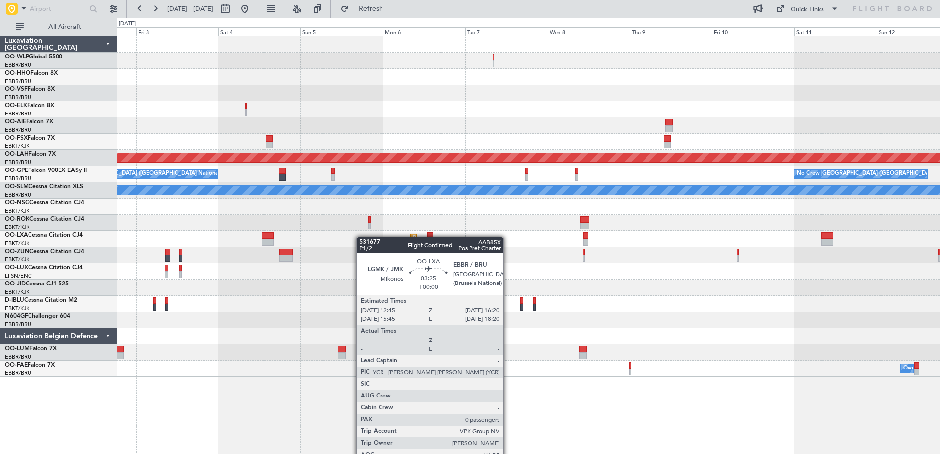
click at [270, 237] on div at bounding box center [267, 235] width 12 height 7
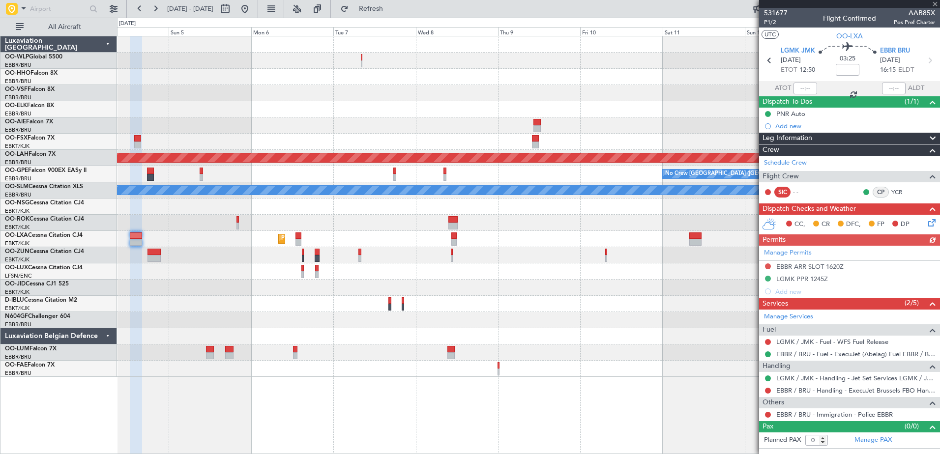
click at [936, 6] on div at bounding box center [849, 4] width 181 height 8
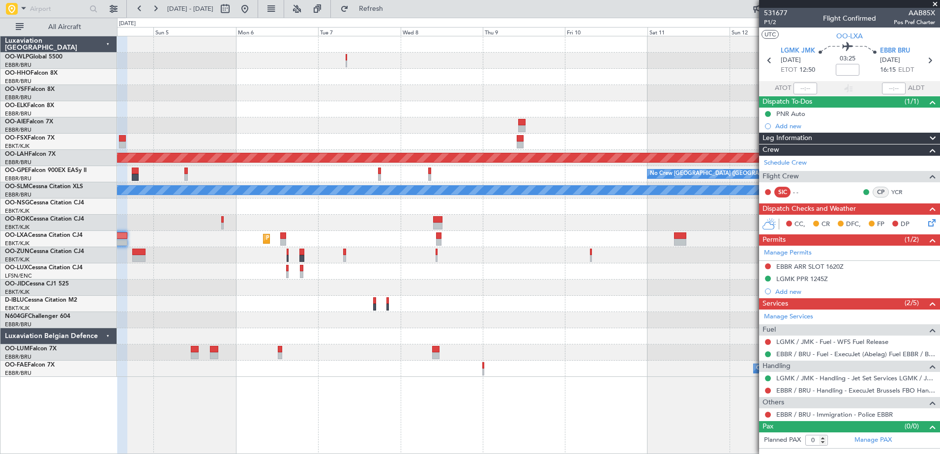
click at [570, 121] on div at bounding box center [528, 125] width 822 height 16
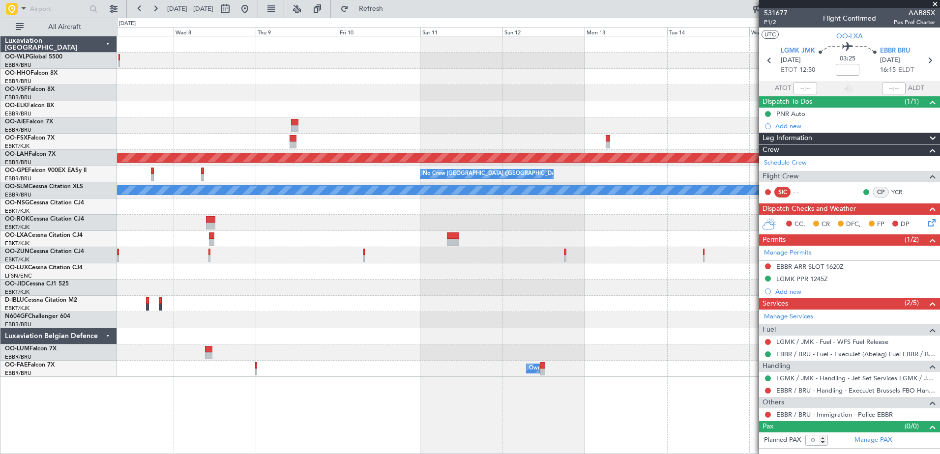
click at [343, 127] on div at bounding box center [528, 125] width 822 height 16
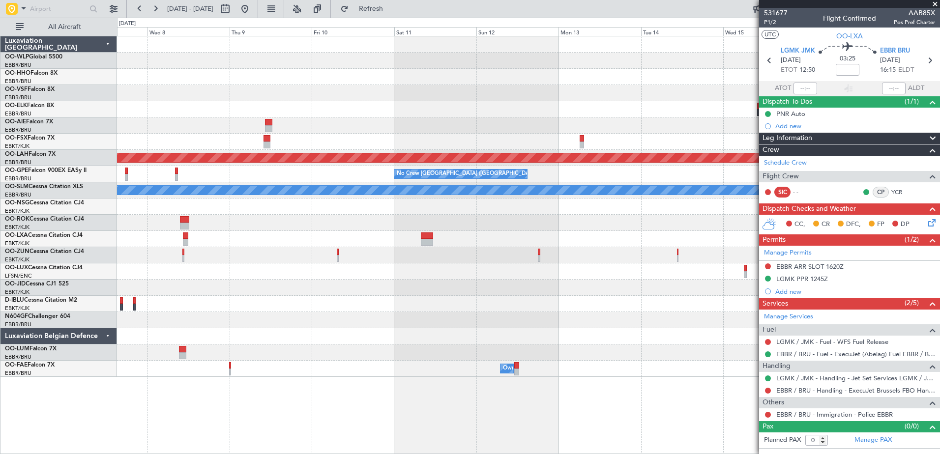
click at [599, 139] on div "Planned Maint [PERSON_NAME]-[GEOGRAPHIC_DATA][PERSON_NAME] ([GEOGRAPHIC_DATA][P…" at bounding box center [528, 206] width 822 height 341
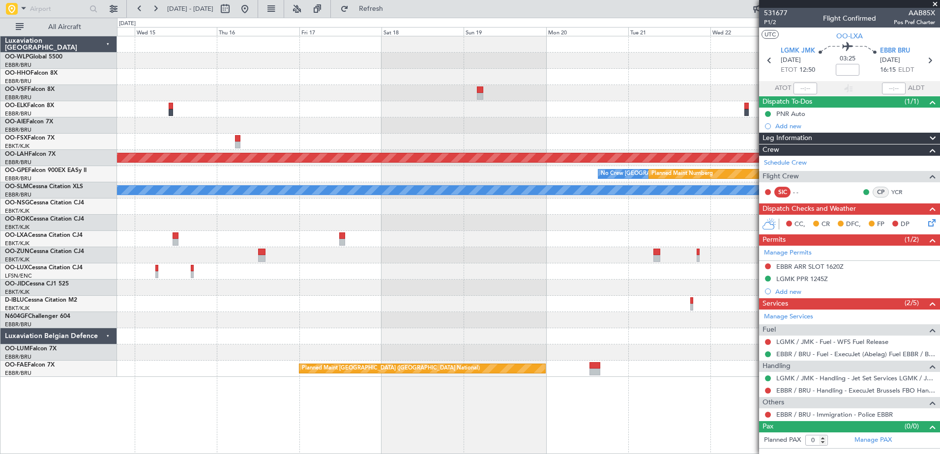
click at [299, 122] on div at bounding box center [528, 125] width 822 height 16
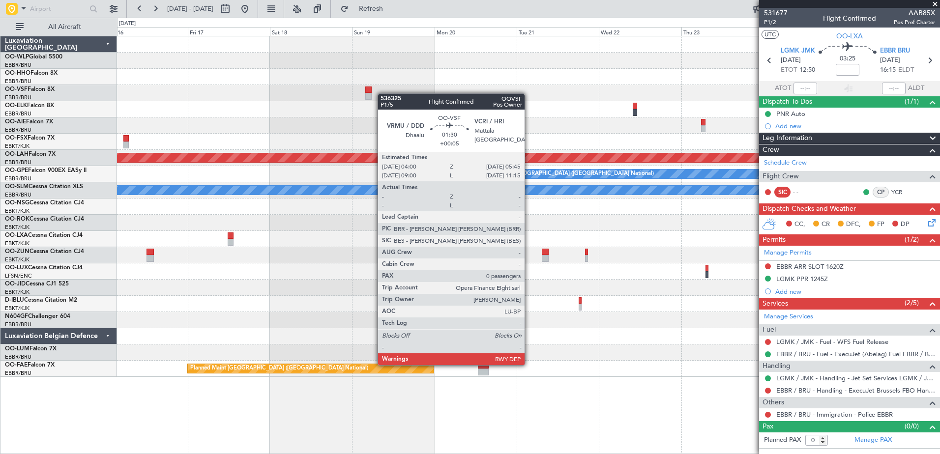
click at [370, 94] on div at bounding box center [368, 96] width 6 height 7
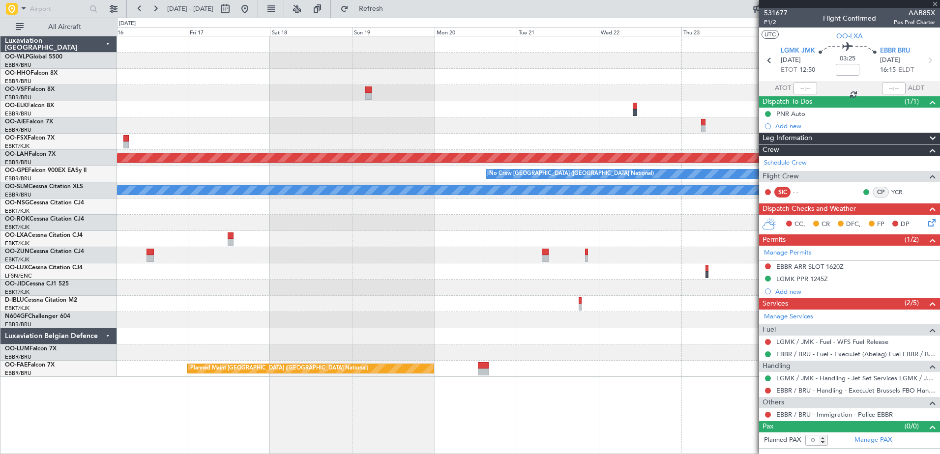
type input "+00:05"
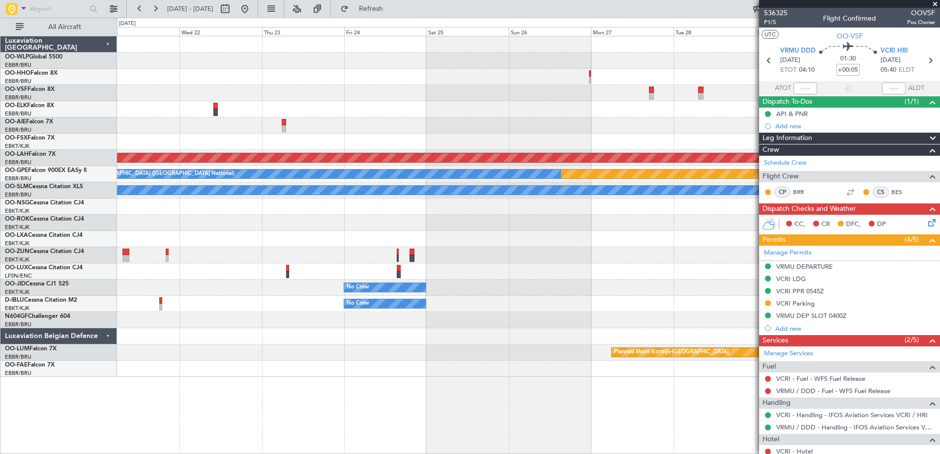
click at [290, 80] on div "Planned Maint [PERSON_NAME]-[GEOGRAPHIC_DATA][PERSON_NAME] ([GEOGRAPHIC_DATA][P…" at bounding box center [528, 206] width 822 height 341
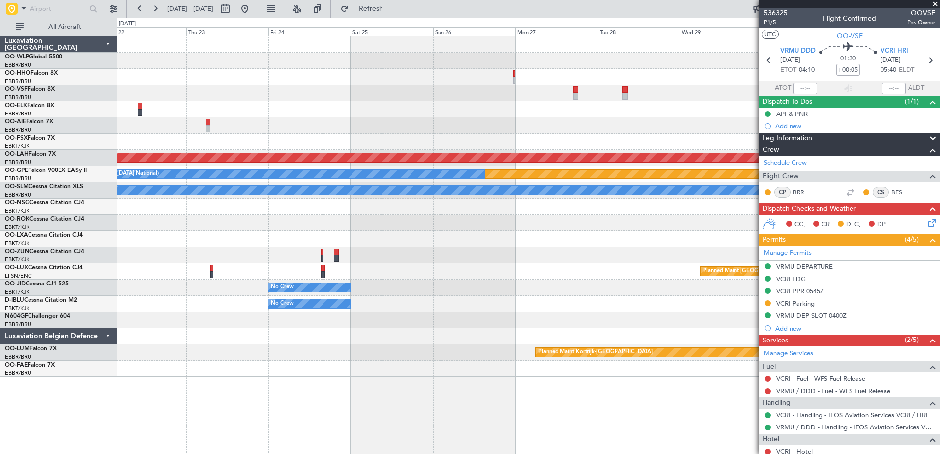
click at [586, 100] on div at bounding box center [528, 93] width 822 height 16
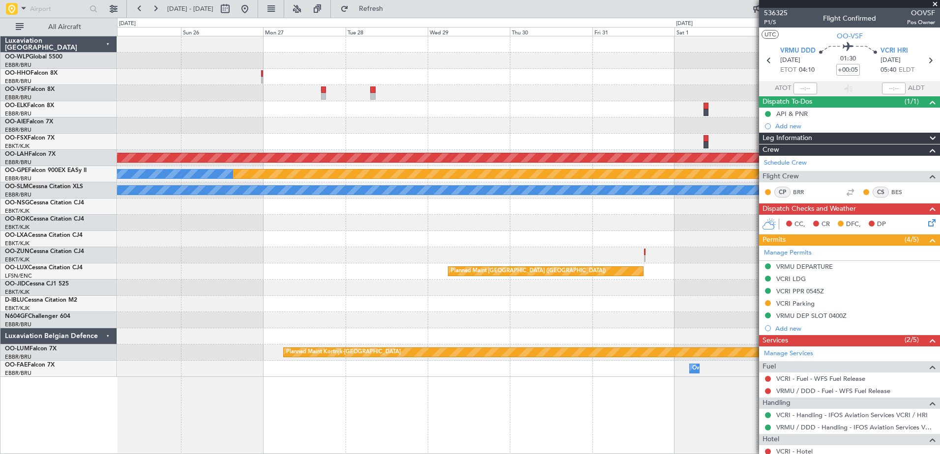
click at [401, 90] on div "Planned Maint [PERSON_NAME]-[GEOGRAPHIC_DATA][PERSON_NAME] ([GEOGRAPHIC_DATA][P…" at bounding box center [528, 206] width 822 height 341
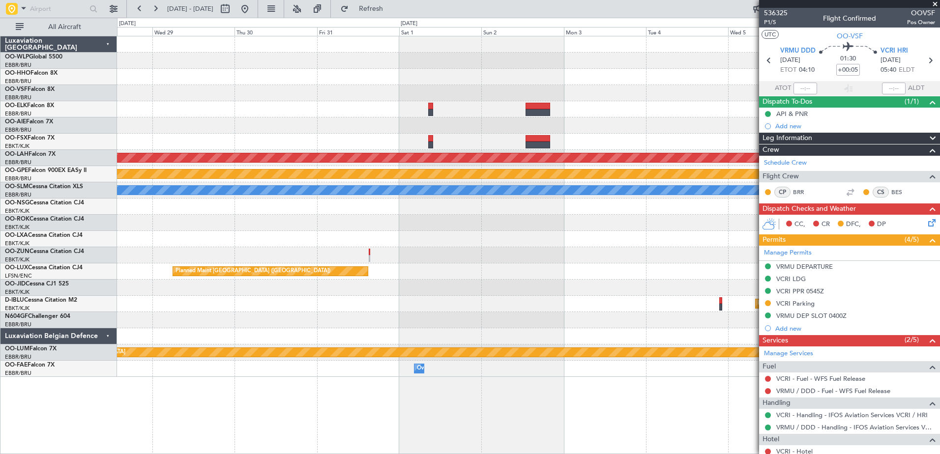
click at [561, 130] on div at bounding box center [528, 125] width 822 height 16
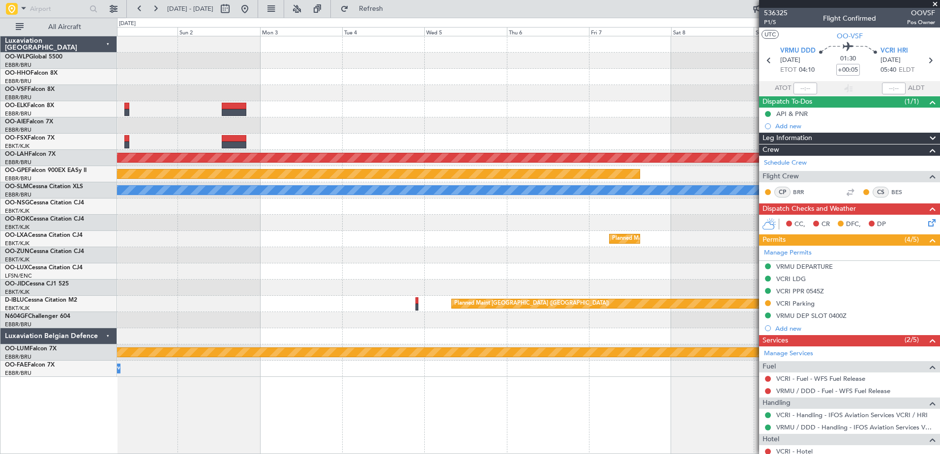
click at [324, 147] on div at bounding box center [528, 142] width 822 height 16
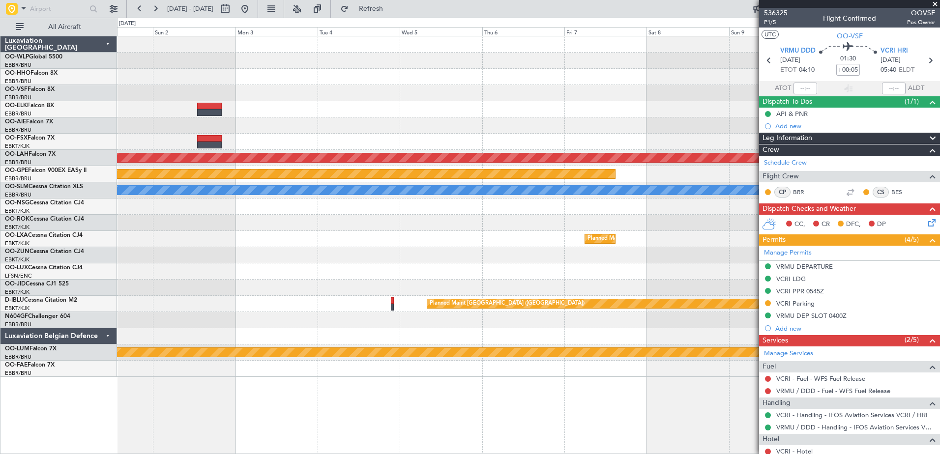
click at [282, 114] on div at bounding box center [528, 109] width 822 height 16
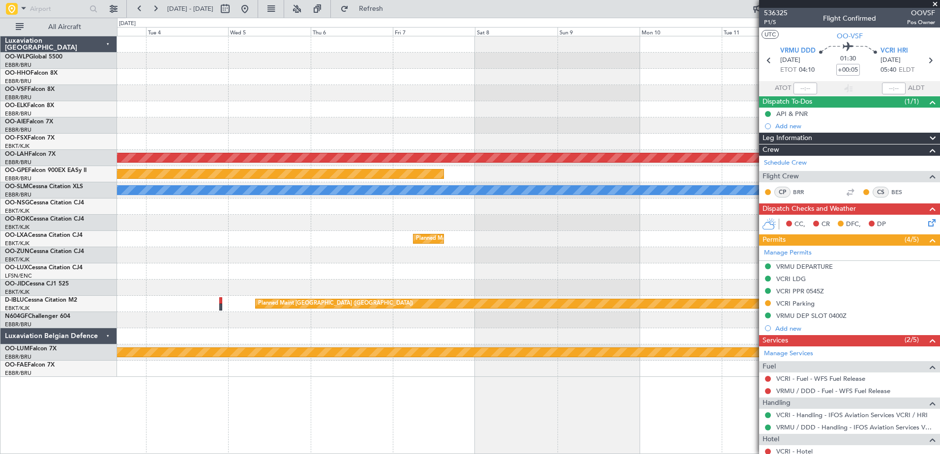
click at [301, 100] on div at bounding box center [528, 93] width 822 height 16
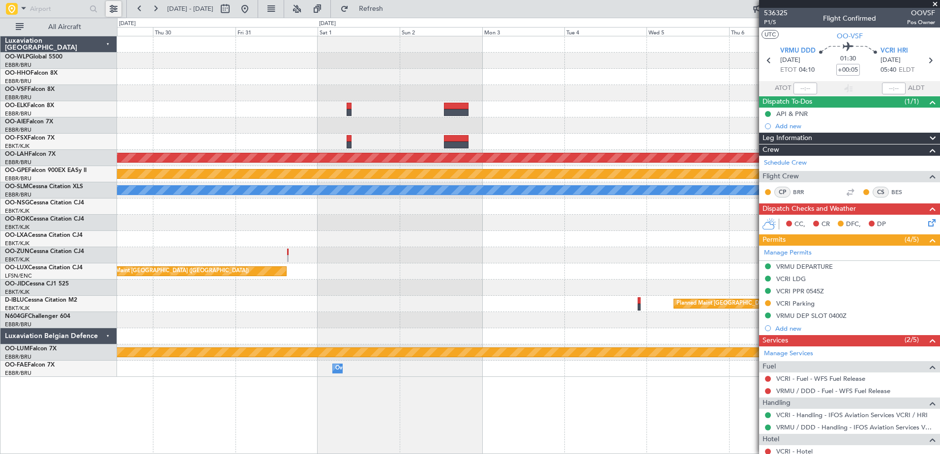
click at [115, 7] on button at bounding box center [114, 9] width 16 height 16
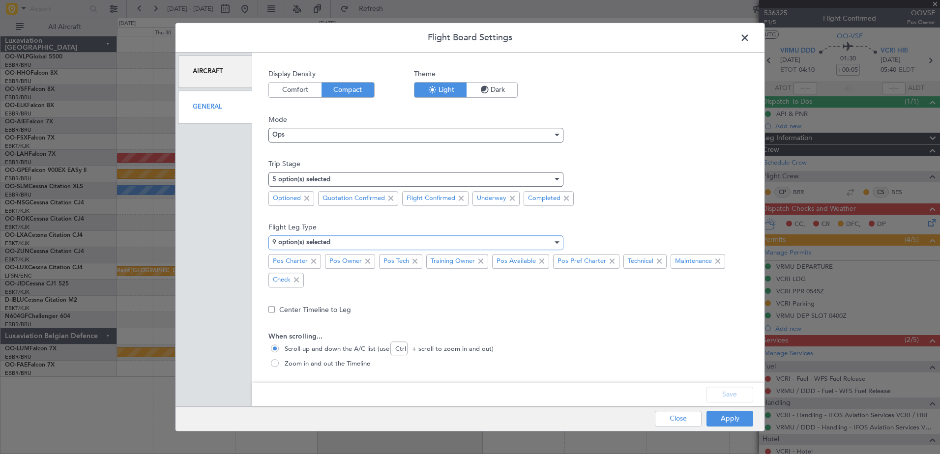
click at [340, 240] on div "9 option(s) selected" at bounding box center [412, 242] width 280 height 15
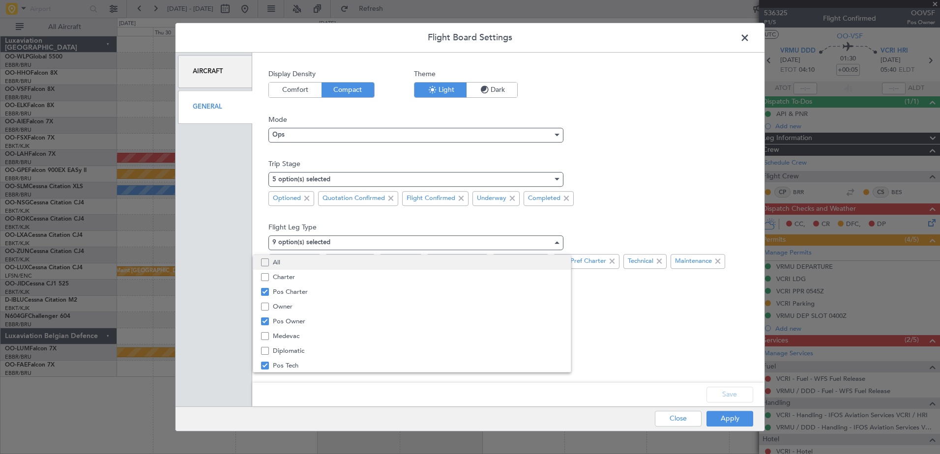
click at [272, 262] on mat-option "All" at bounding box center [411, 262] width 317 height 15
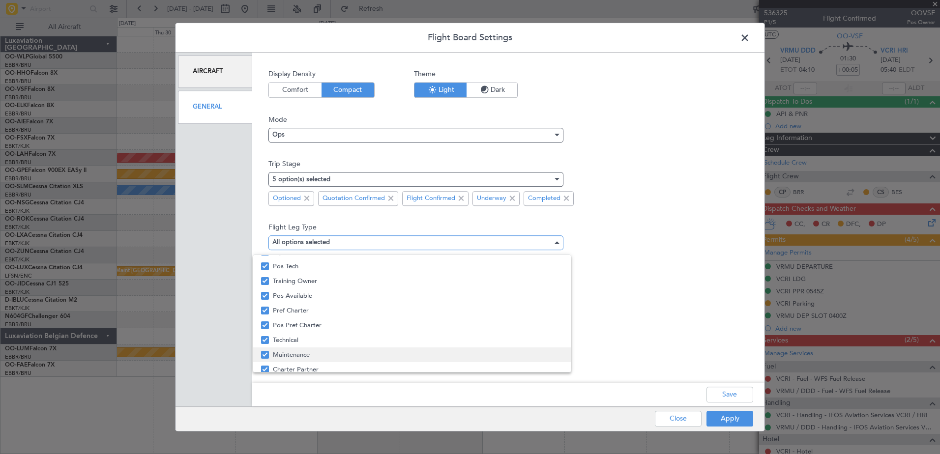
scroll to position [148, 0]
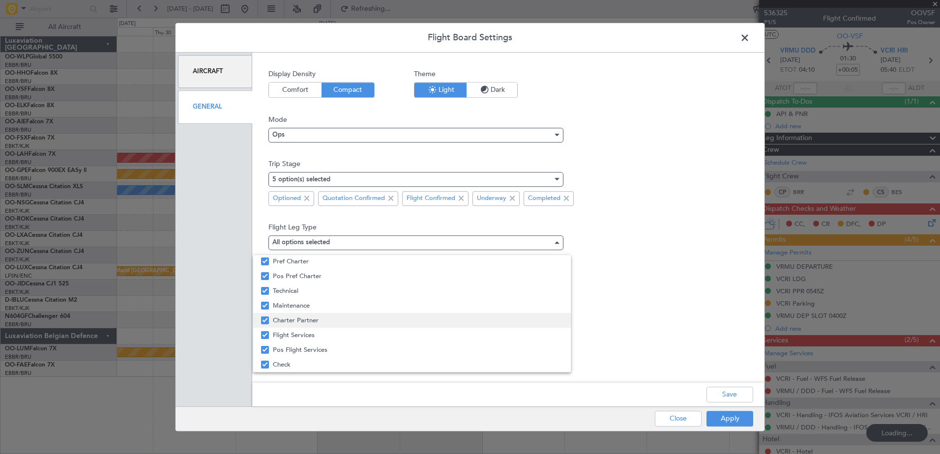
click at [264, 320] on mat-pseudo-checkbox at bounding box center [265, 320] width 8 height 8
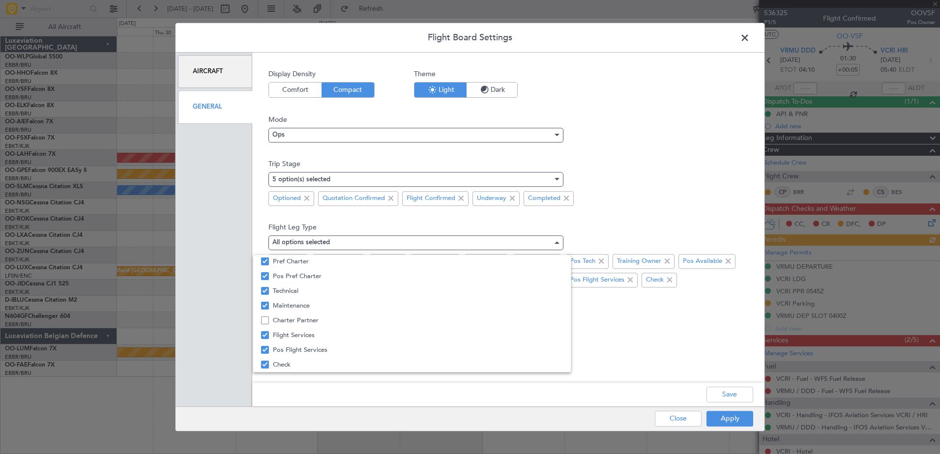
click at [726, 389] on div at bounding box center [470, 227] width 940 height 454
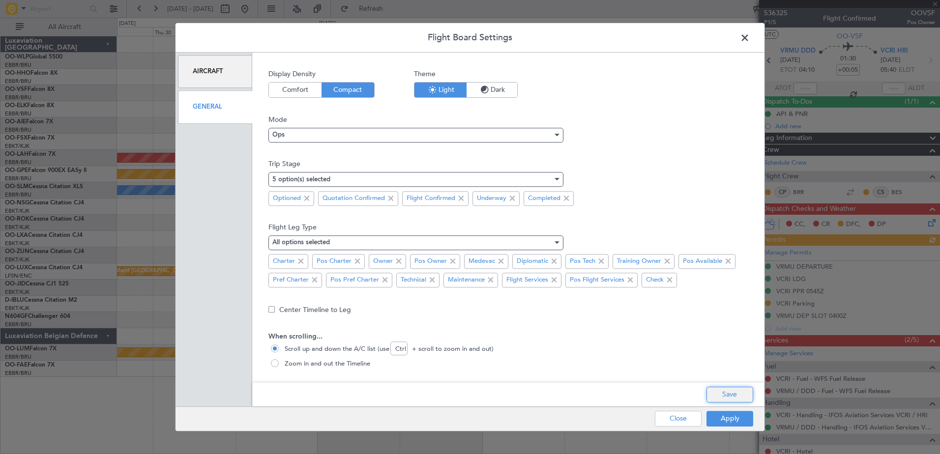
click at [727, 395] on button "Save" at bounding box center [729, 395] width 47 height 16
click at [733, 416] on button "Apply" at bounding box center [729, 419] width 47 height 16
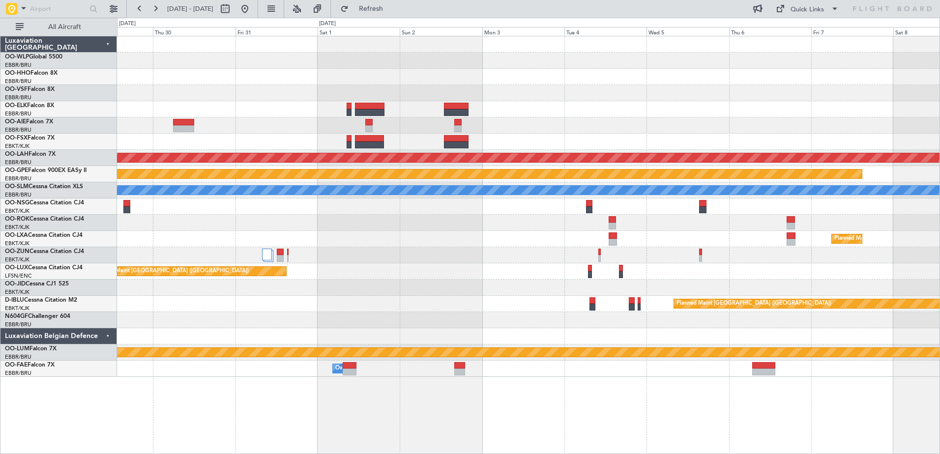
click at [289, 332] on div at bounding box center [528, 336] width 822 height 16
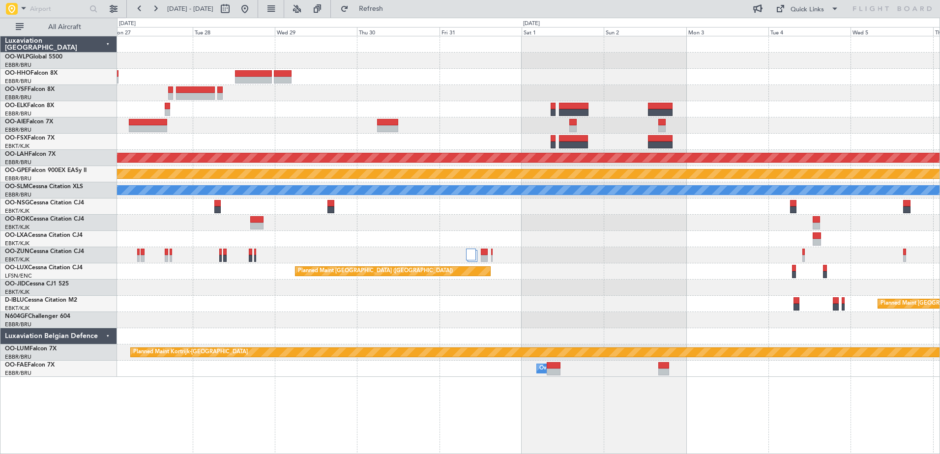
click at [886, 366] on div "Planned Maint Alton-st Louis (St Louis Regl) Planned Maint Nurnberg No Crew Bru…" at bounding box center [528, 206] width 822 height 341
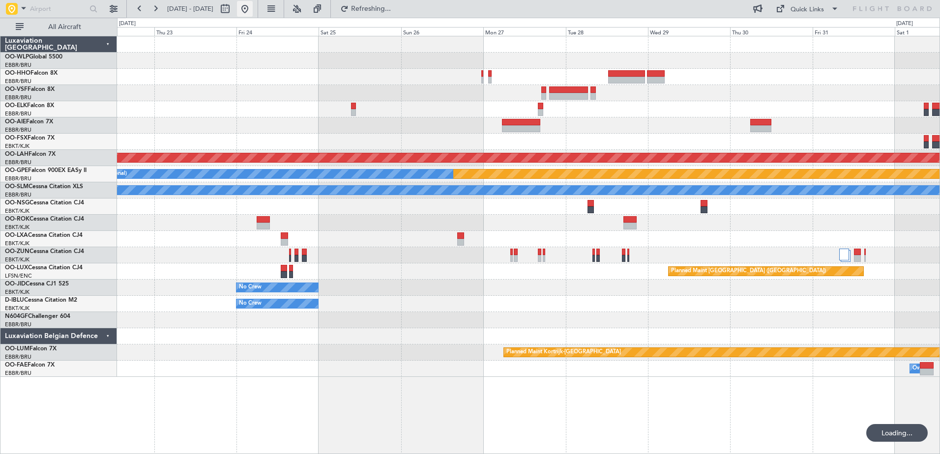
click at [253, 10] on button at bounding box center [245, 9] width 16 height 16
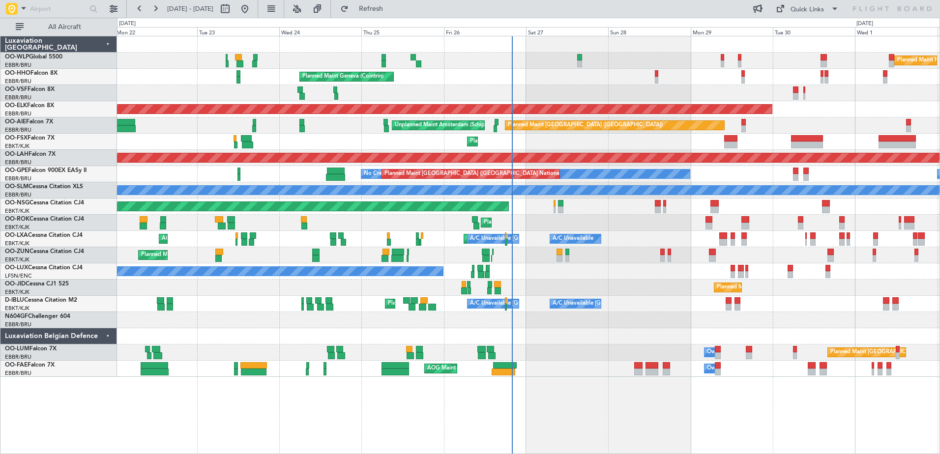
click at [567, 222] on div "Planned Maint Kortrijk-[GEOGRAPHIC_DATA]" at bounding box center [528, 223] width 822 height 16
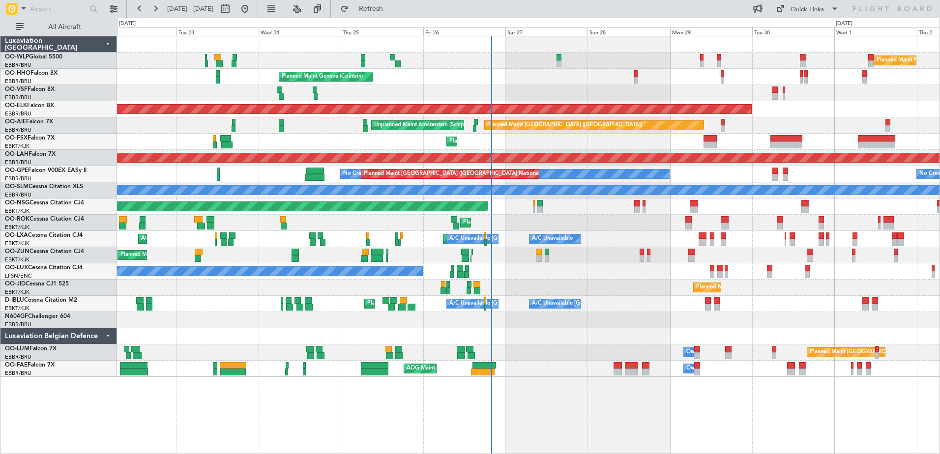
click at [565, 223] on div "Planned Maint Kortrijk-[GEOGRAPHIC_DATA]" at bounding box center [528, 223] width 822 height 16
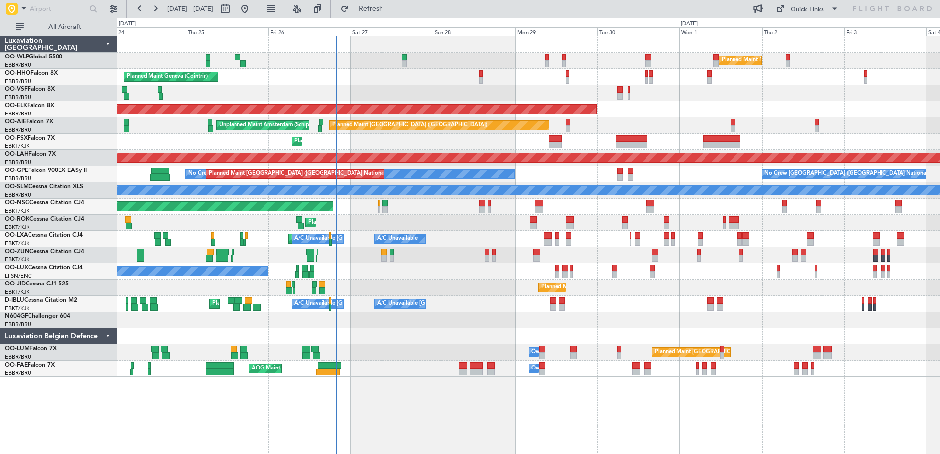
click at [888, 410] on div "Planned Maint Milan (Linate) Planned Maint Geneva (Cointrin) Planned Maint Kort…" at bounding box center [528, 245] width 823 height 418
